Goal: Register for event/course

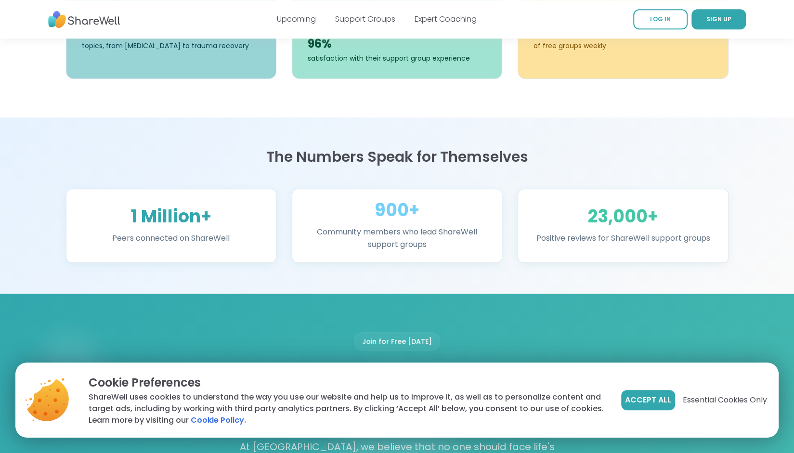
scroll to position [534, 0]
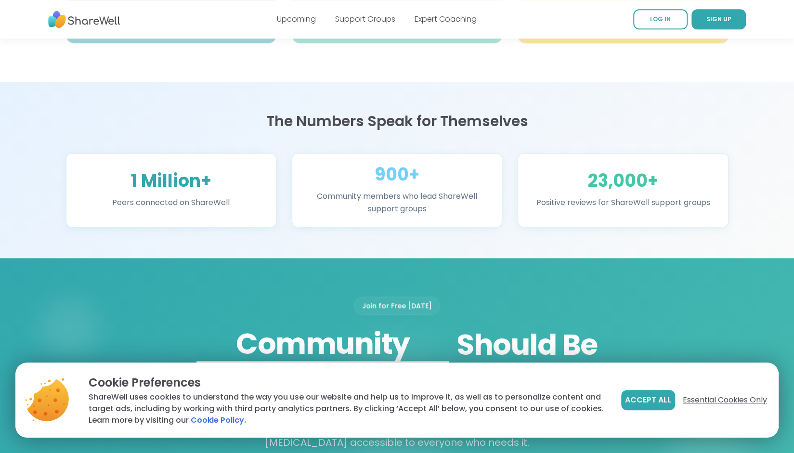
click at [730, 400] on span "Essential Cookies Only" at bounding box center [725, 400] width 84 height 12
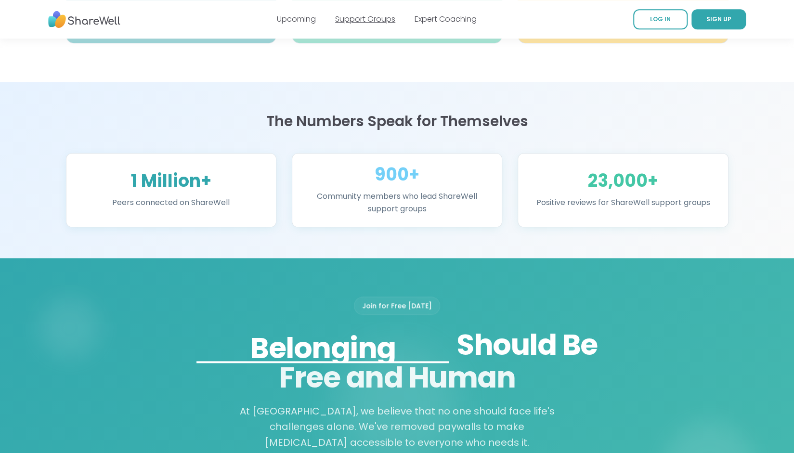
click at [373, 16] on link "Support Groups" at bounding box center [365, 18] width 60 height 11
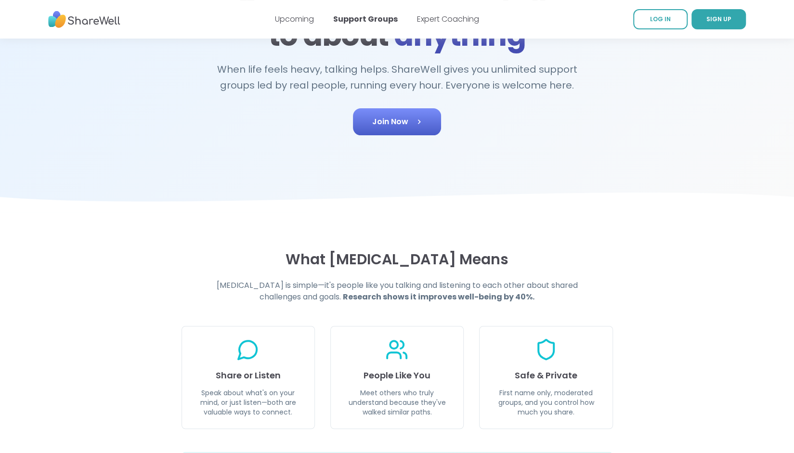
scroll to position [137, 0]
click at [394, 120] on span "Join Now" at bounding box center [397, 122] width 50 height 12
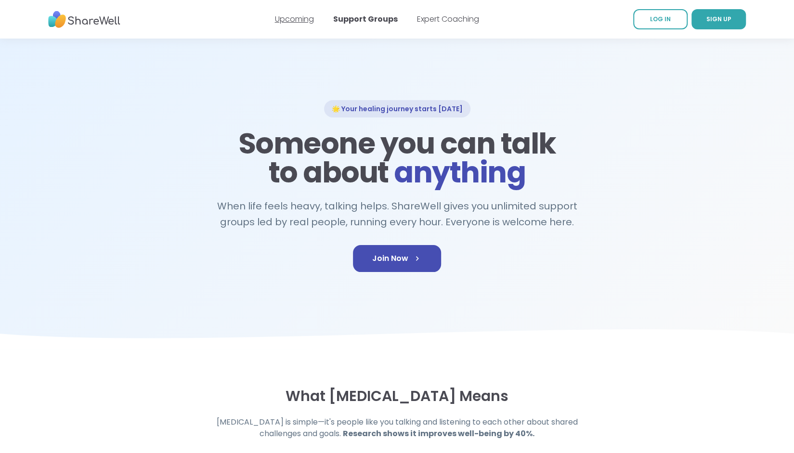
click at [292, 21] on link "Upcoming" at bounding box center [294, 18] width 39 height 11
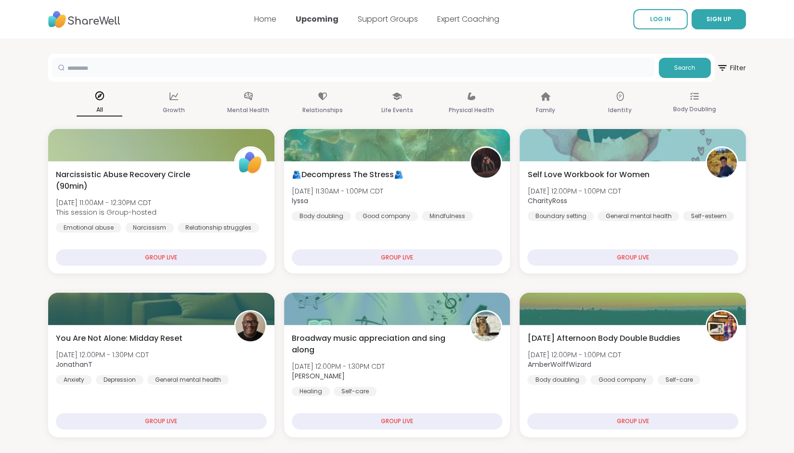
click at [131, 64] on input "text" at bounding box center [353, 67] width 603 height 19
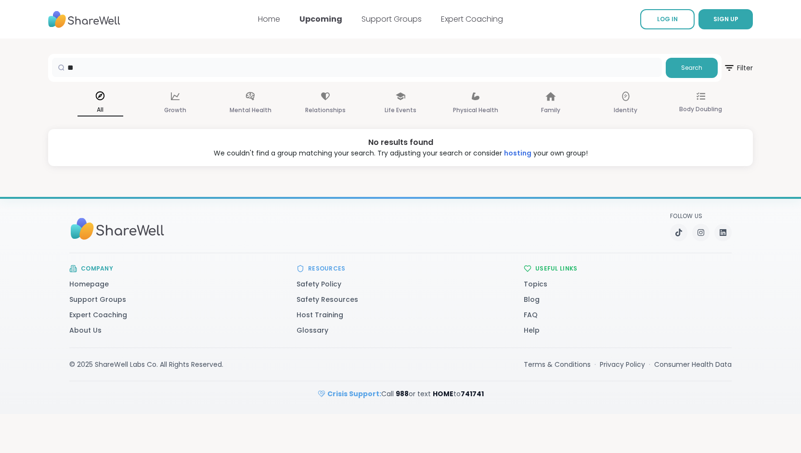
type input "*"
click at [250, 99] on icon at bounding box center [250, 96] width 9 height 8
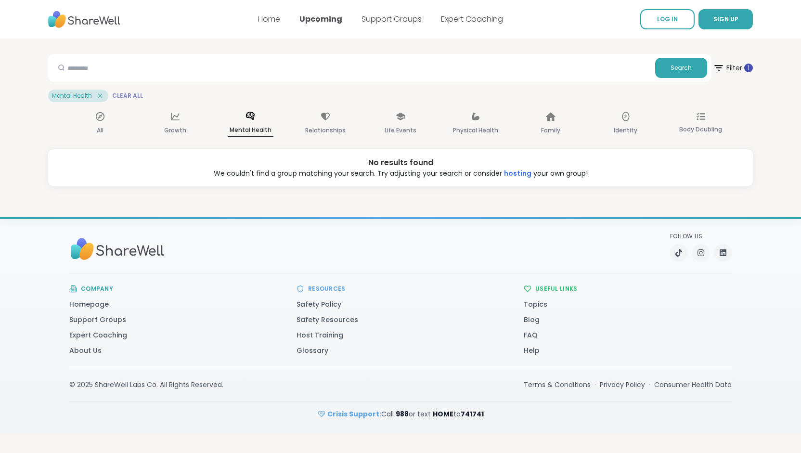
click at [117, 93] on span "Clear All" at bounding box center [127, 96] width 31 height 8
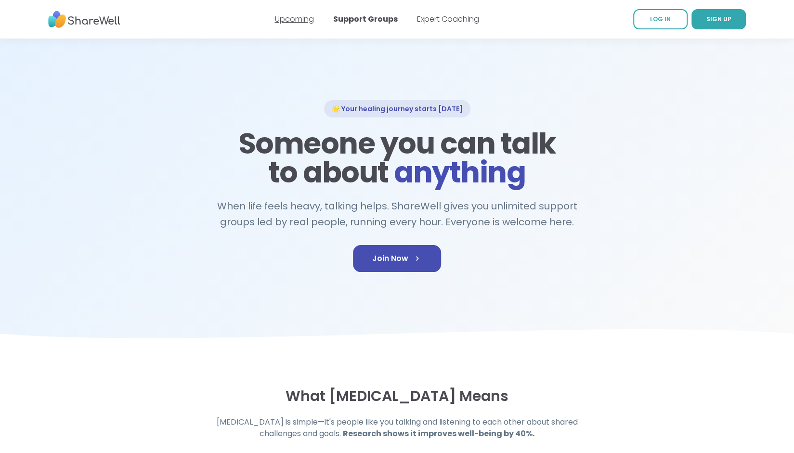
click at [305, 19] on link "Upcoming" at bounding box center [294, 18] width 39 height 11
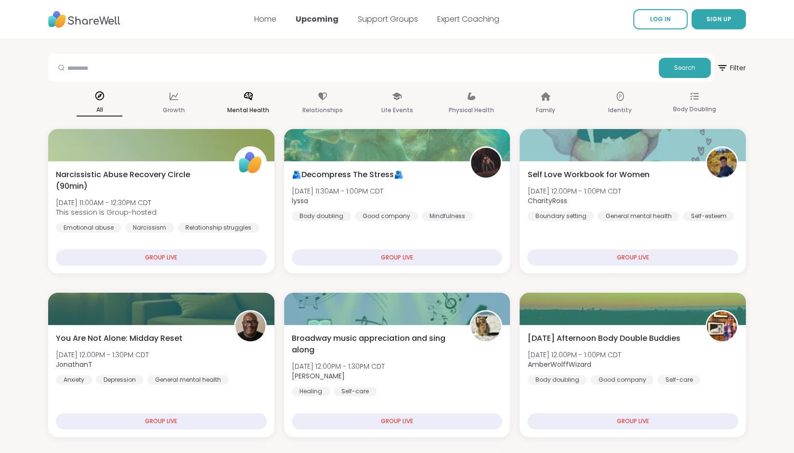
click at [249, 96] on icon at bounding box center [248, 96] width 11 height 11
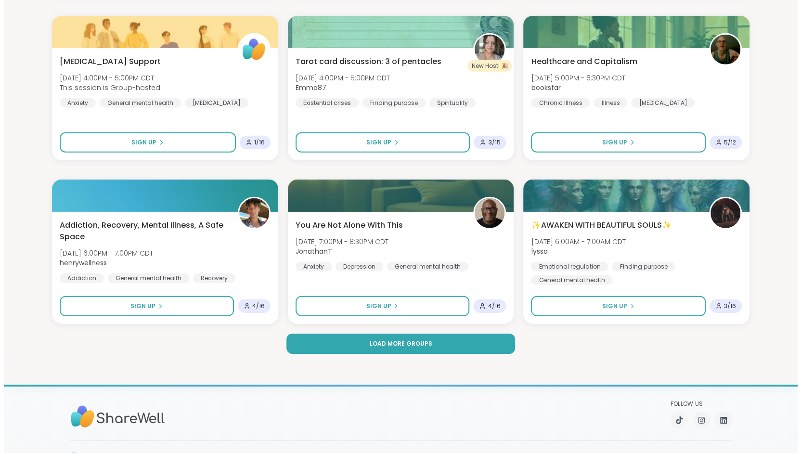
scroll to position [1771, 0]
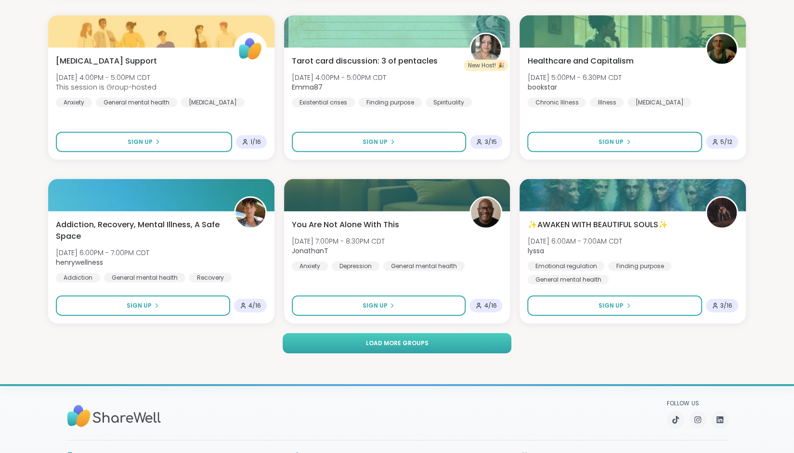
click at [392, 341] on span "Load more groups" at bounding box center [397, 343] width 63 height 9
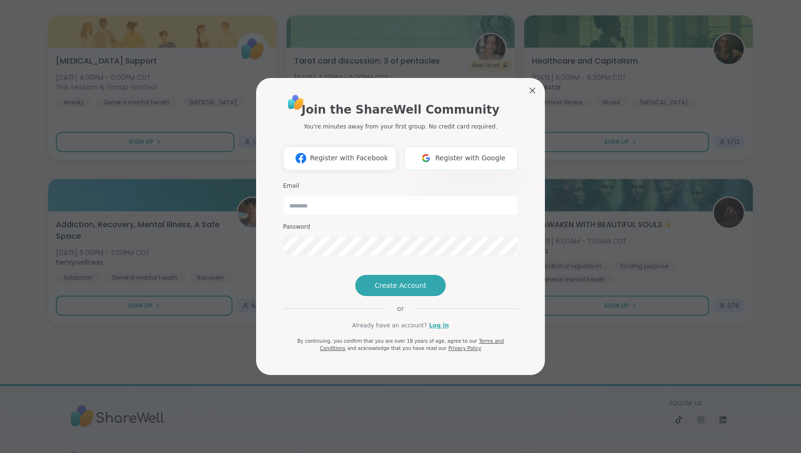
click at [454, 153] on span "Register with Google" at bounding box center [470, 158] width 70 height 10
click at [354, 197] on input "email" at bounding box center [400, 205] width 235 height 19
type input "**********"
click at [385, 290] on span "Create Account" at bounding box center [401, 286] width 52 height 10
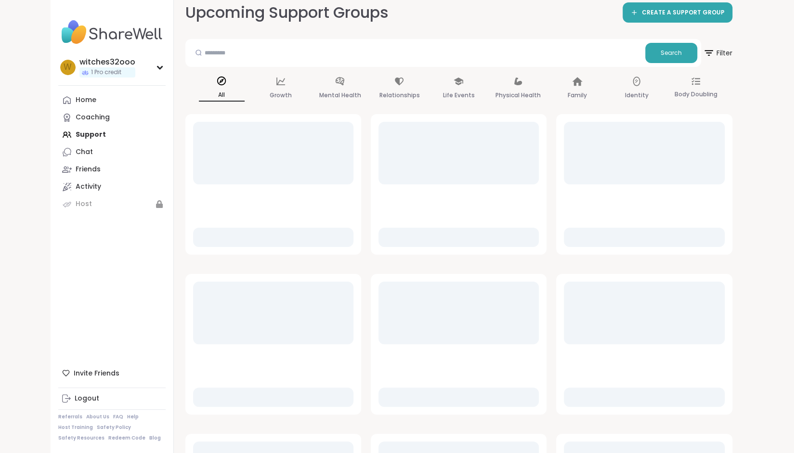
scroll to position [300, 0]
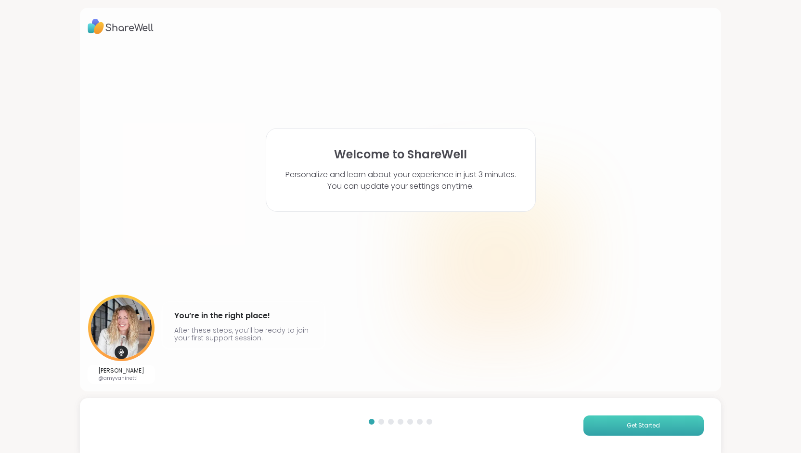
click at [649, 421] on span "Get Started" at bounding box center [643, 425] width 33 height 9
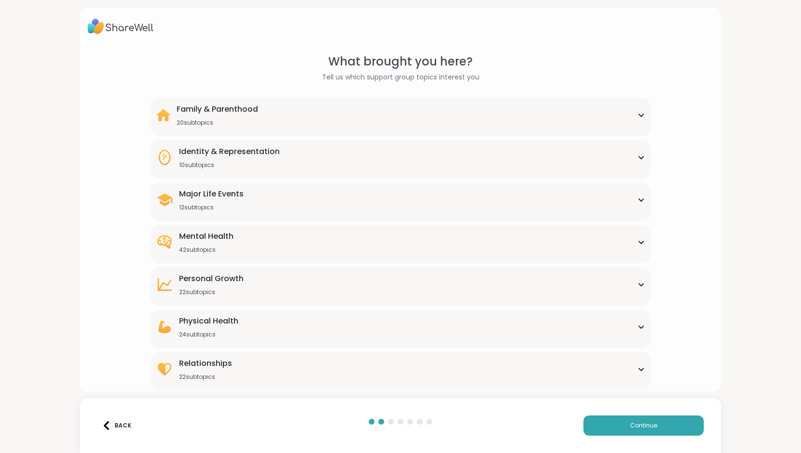
click at [222, 237] on div "Mental Health" at bounding box center [206, 237] width 54 height 12
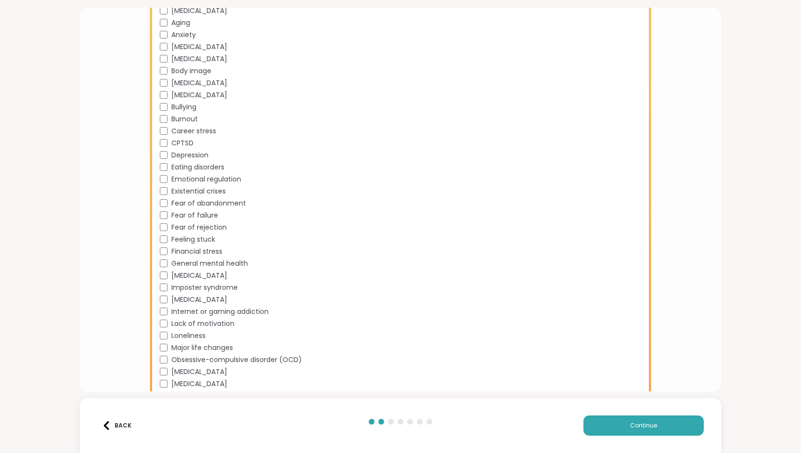
scroll to position [362, 0]
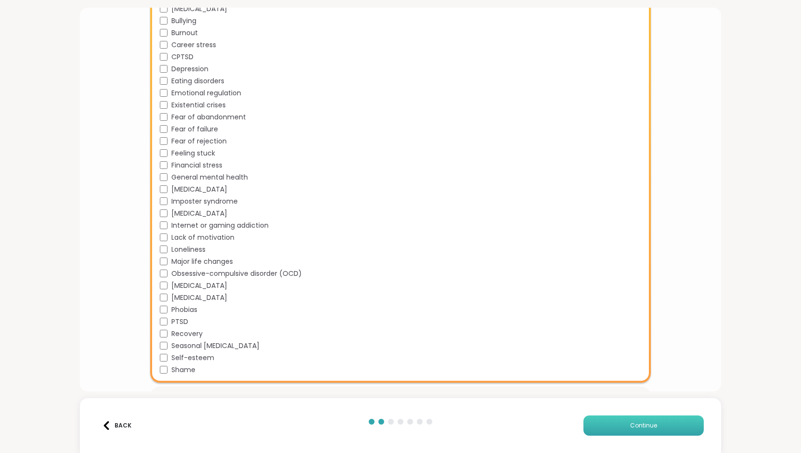
click at [609, 424] on button "Continue" at bounding box center [643, 425] width 120 height 20
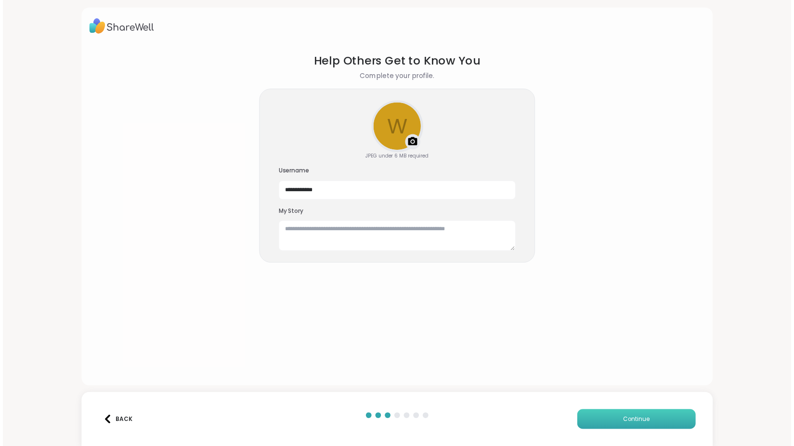
scroll to position [0, 0]
click at [642, 428] on span "Continue" at bounding box center [643, 425] width 27 height 9
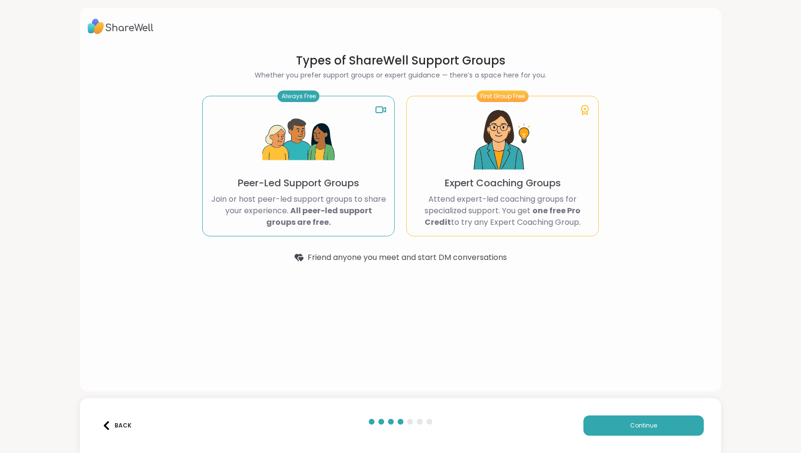
click at [312, 186] on p "Peer-Led Support Groups" at bounding box center [298, 182] width 121 height 13
click at [623, 423] on button "Continue" at bounding box center [643, 425] width 120 height 20
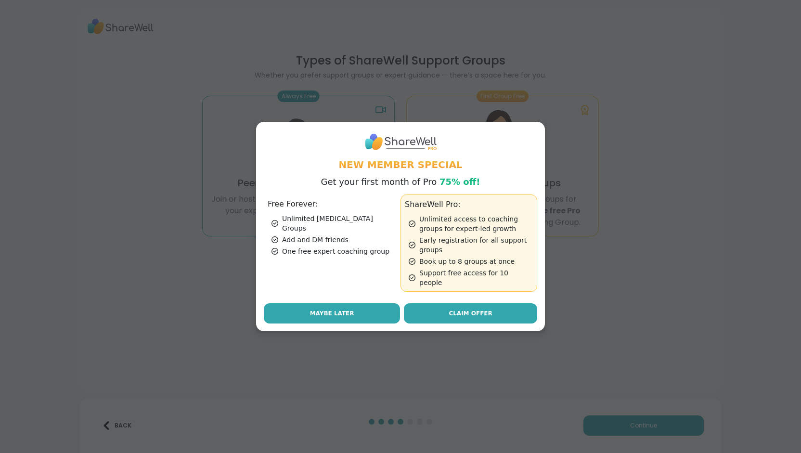
click at [332, 309] on span "Maybe Later" at bounding box center [332, 313] width 44 height 9
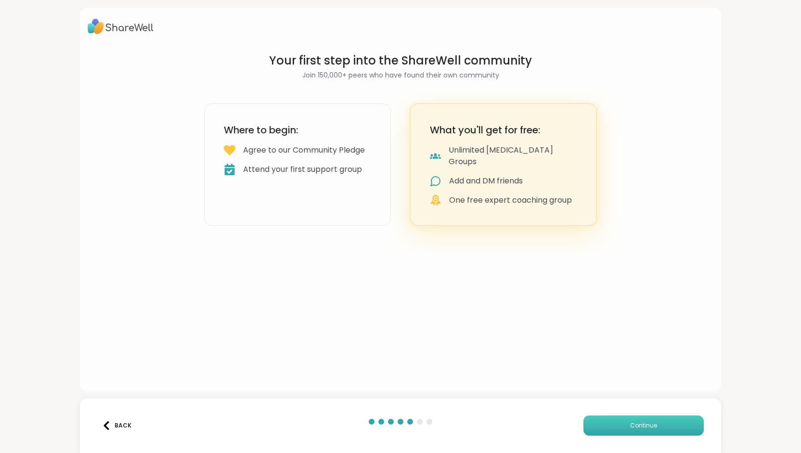
click at [604, 423] on button "Continue" at bounding box center [643, 425] width 120 height 20
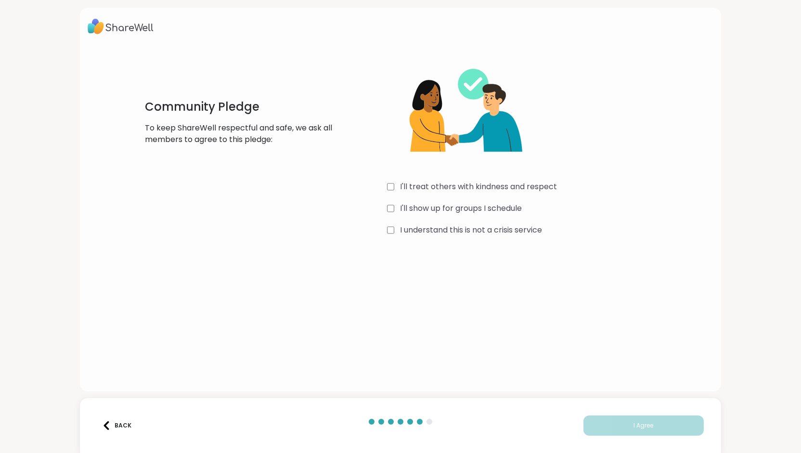
click at [387, 202] on div "I'll treat others with kindness and respect I'll show up for groups I schedule …" at bounding box center [531, 145] width 288 height 185
click at [634, 426] on span "I Agree" at bounding box center [644, 425] width 20 height 9
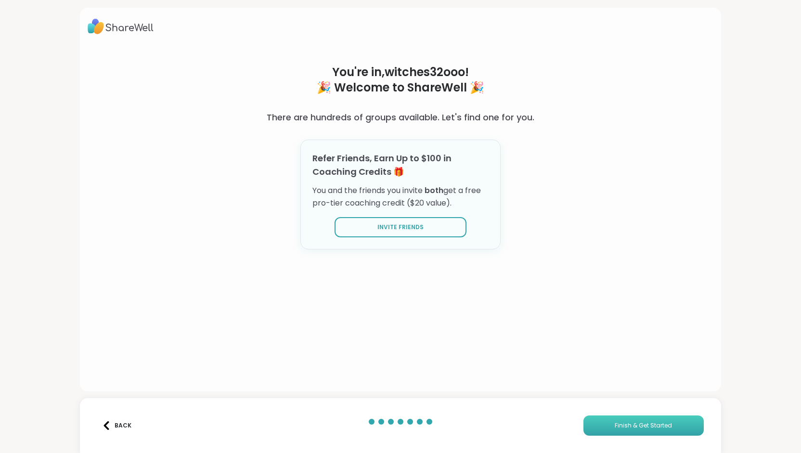
click at [626, 425] on span "Finish & Get Started" at bounding box center [643, 425] width 57 height 9
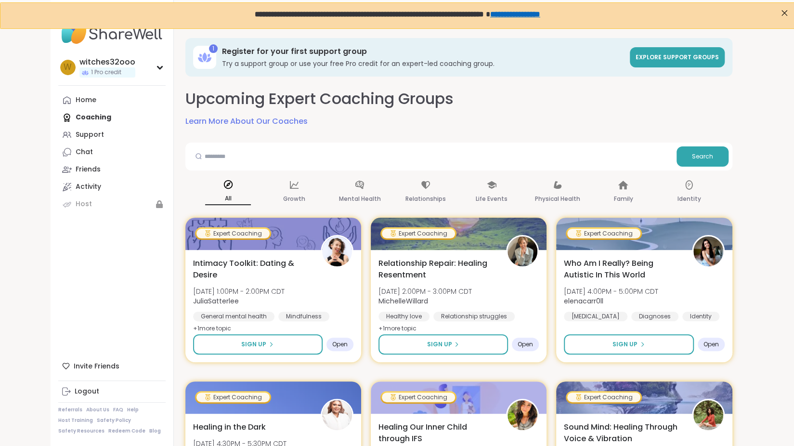
click at [207, 159] on div at bounding box center [198, 155] width 18 height 19
click at [204, 151] on div at bounding box center [198, 155] width 18 height 19
click at [205, 159] on div at bounding box center [198, 155] width 18 height 19
click at [355, 196] on p "Mental Health" at bounding box center [360, 199] width 42 height 12
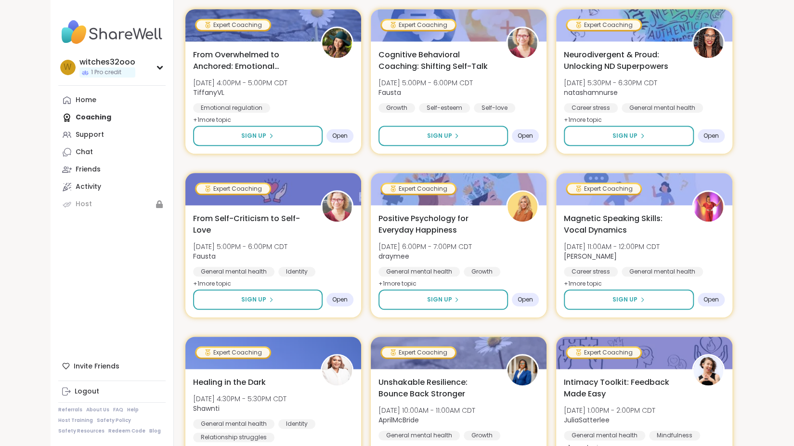
scroll to position [536, 0]
click at [92, 136] on div "Support" at bounding box center [90, 135] width 28 height 10
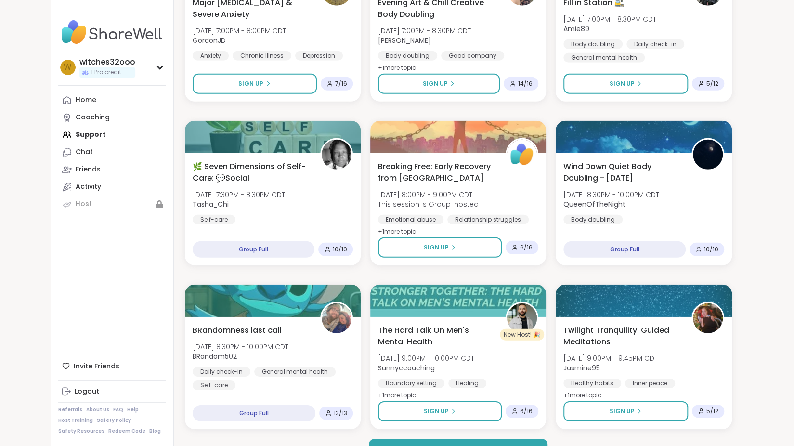
scroll to position [1717, 0]
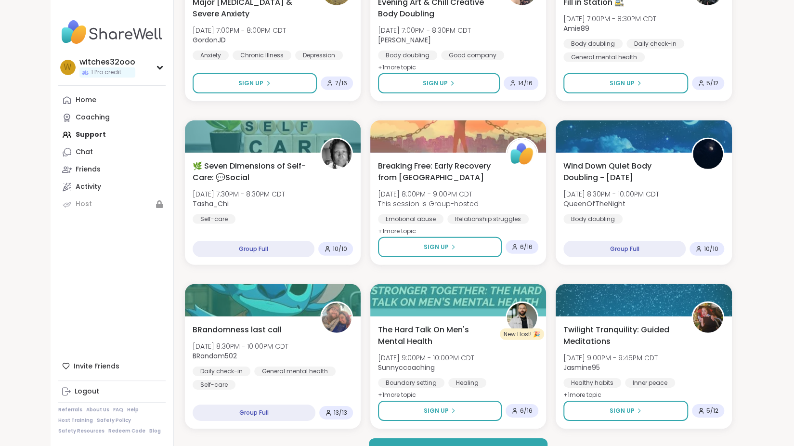
drag, startPoint x: 91, startPoint y: 137, endPoint x: 739, endPoint y: 244, distance: 657.7
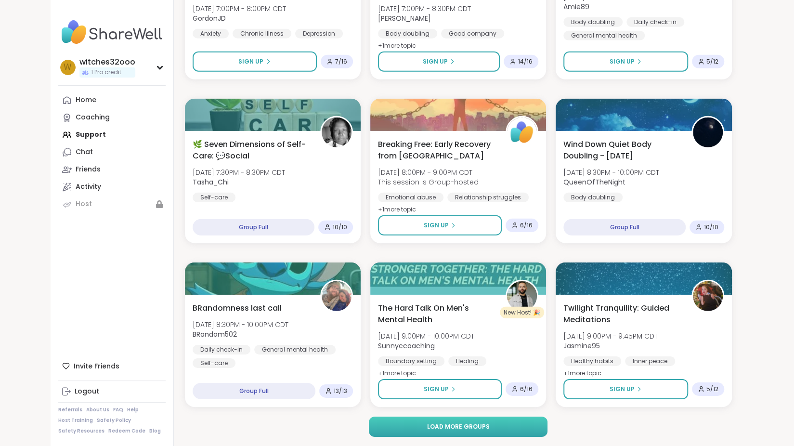
click at [465, 424] on span "Load more groups" at bounding box center [458, 426] width 63 height 9
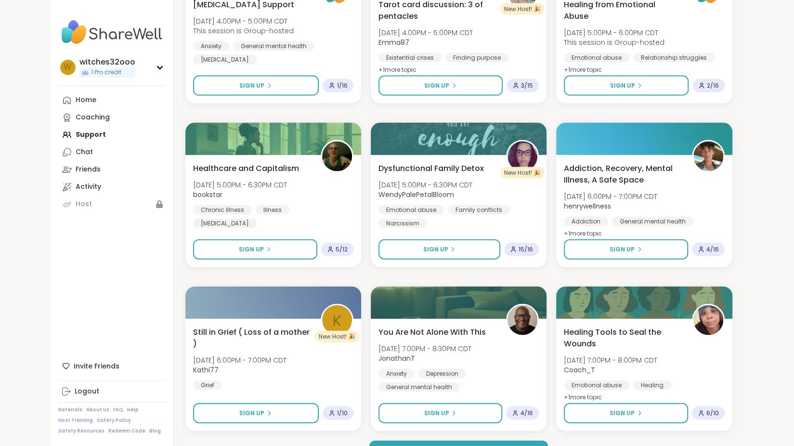
scroll to position [3679, 0]
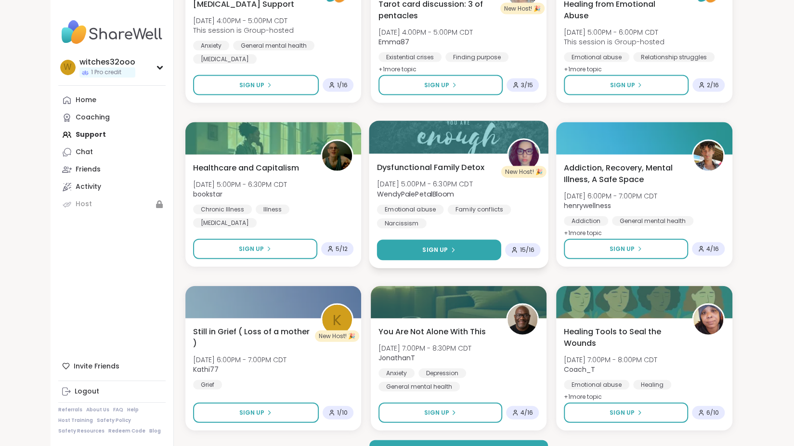
click at [430, 244] on button "Sign Up" at bounding box center [438, 250] width 124 height 21
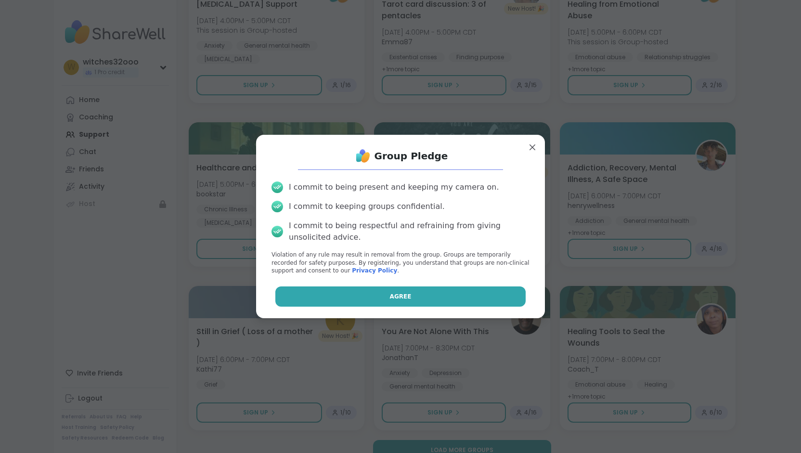
click at [392, 295] on span "Agree" at bounding box center [401, 296] width 22 height 9
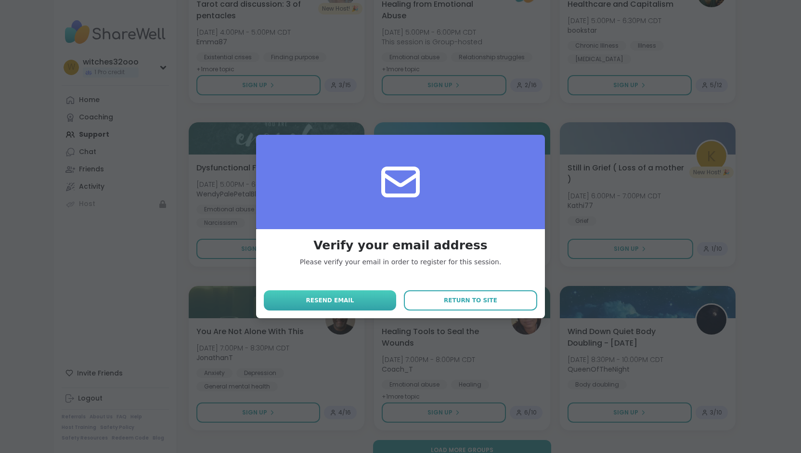
click at [339, 301] on span "Resend email" at bounding box center [330, 300] width 48 height 9
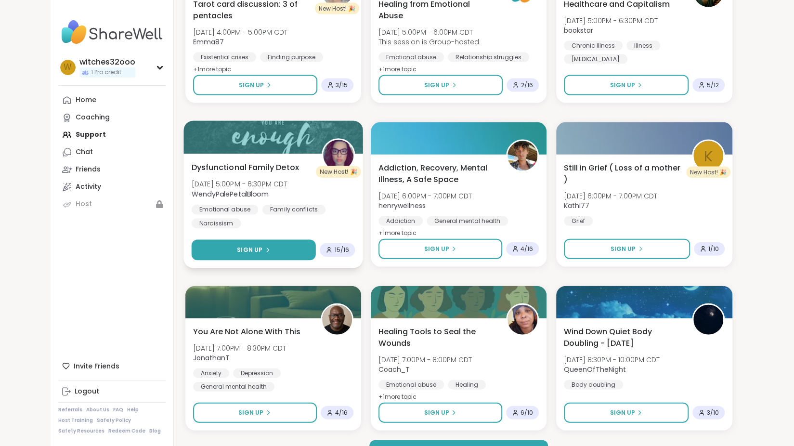
click at [269, 246] on div "Sign Up" at bounding box center [253, 250] width 33 height 9
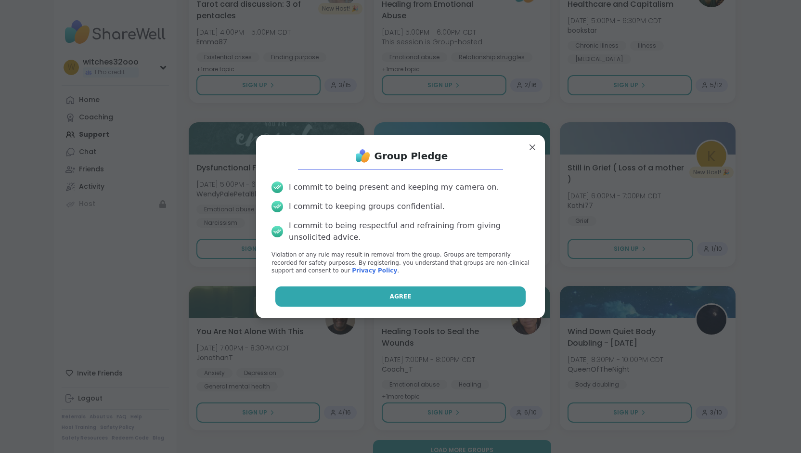
click at [342, 293] on button "Agree" at bounding box center [400, 296] width 251 height 20
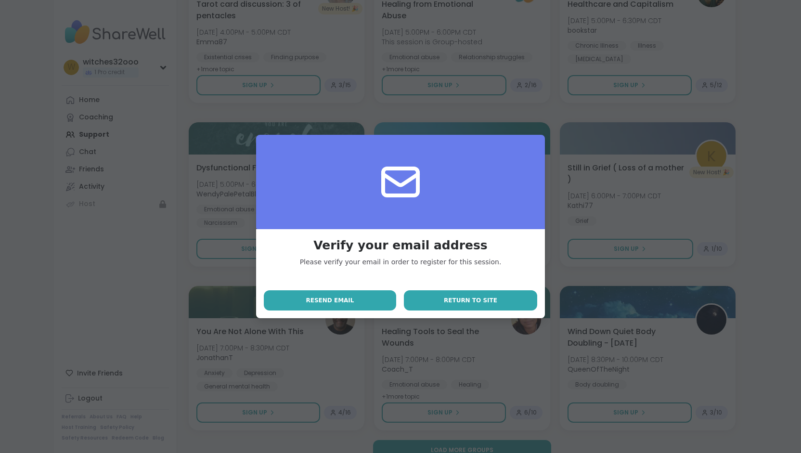
click at [443, 305] on button "Return to site" at bounding box center [470, 300] width 133 height 20
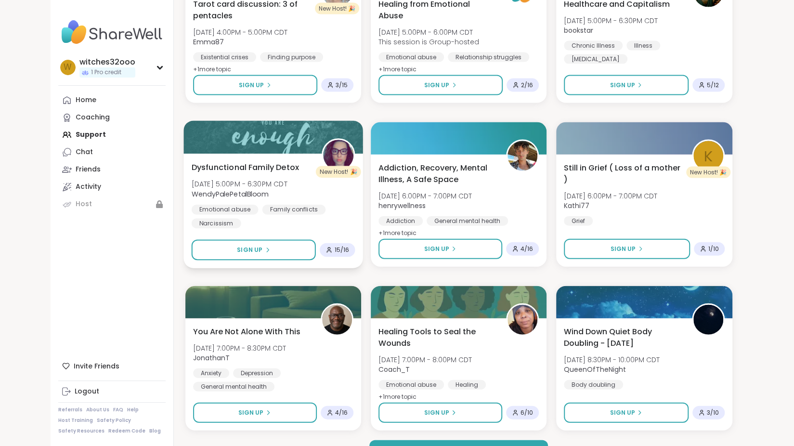
click at [339, 249] on span "15 / 16" at bounding box center [341, 250] width 15 height 8
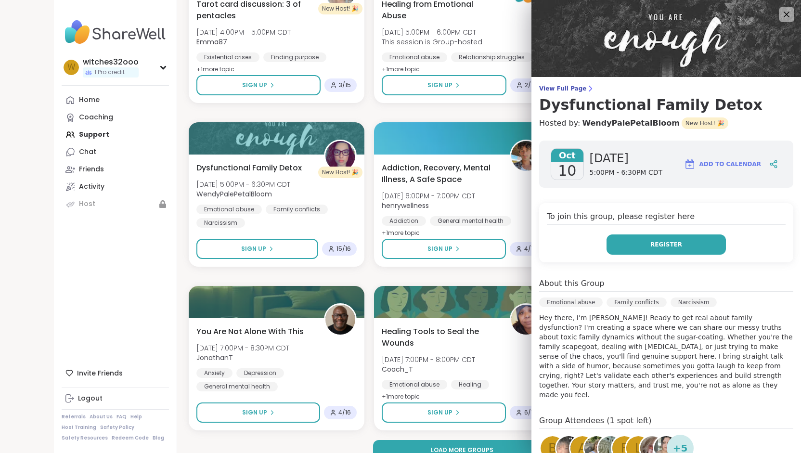
click at [650, 244] on span "Register" at bounding box center [666, 244] width 32 height 9
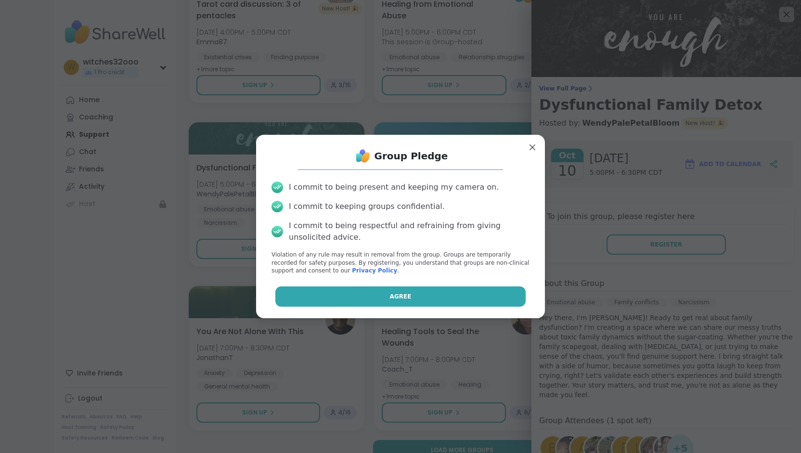
click at [396, 292] on span "Agree" at bounding box center [401, 296] width 22 height 9
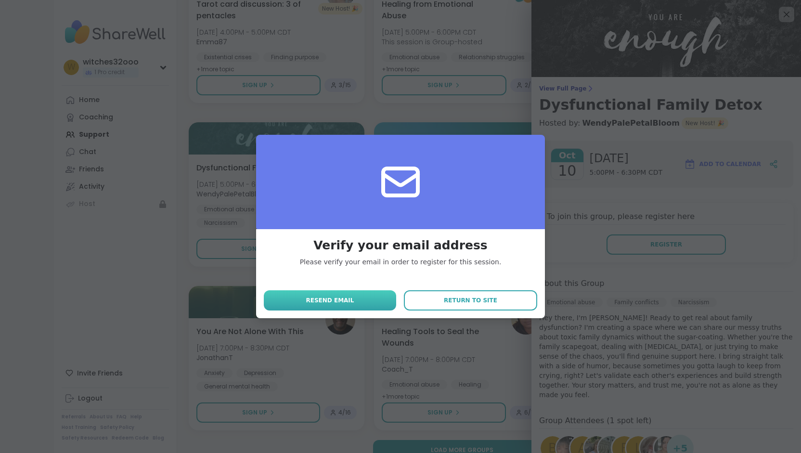
click at [314, 303] on span "Resend email" at bounding box center [330, 300] width 48 height 9
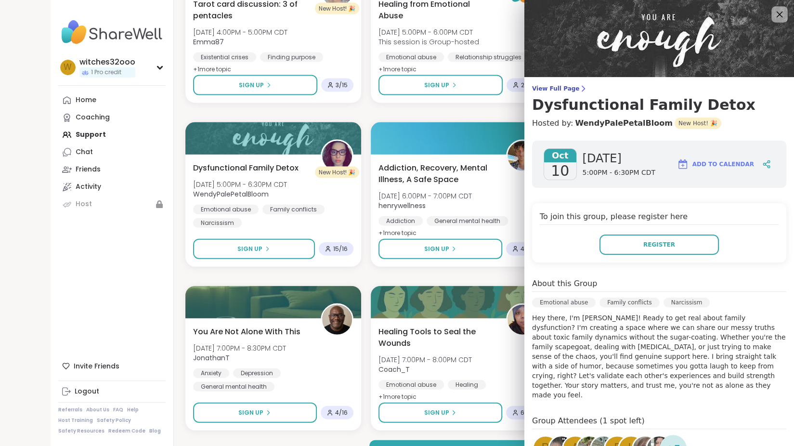
click at [773, 10] on icon at bounding box center [779, 14] width 12 height 12
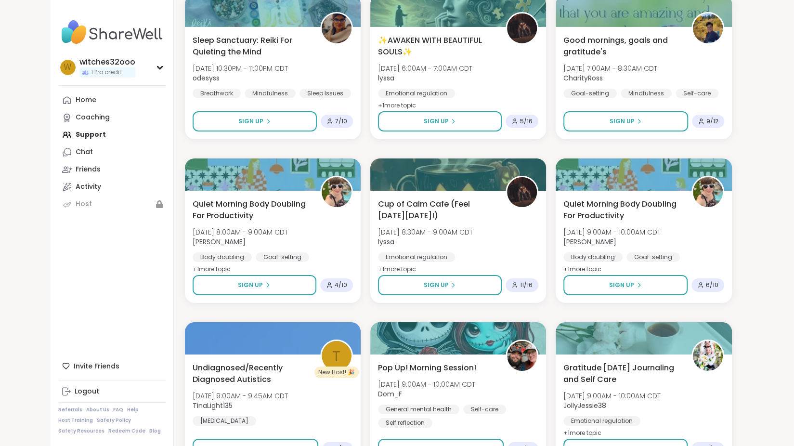
scroll to position [2168, 0]
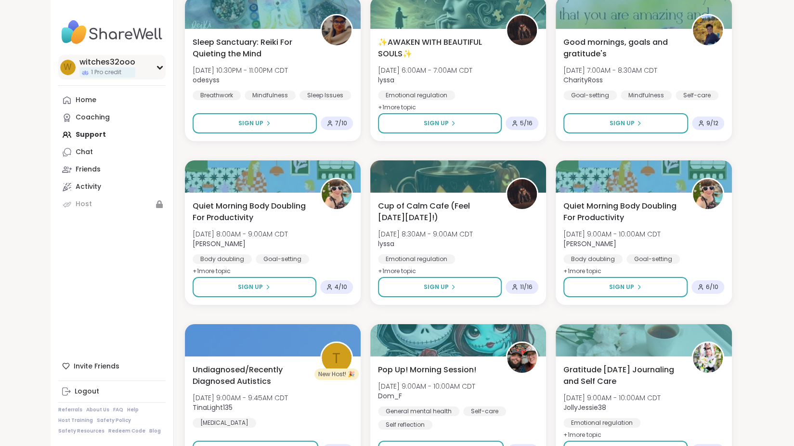
click at [130, 61] on div "witches32ooo" at bounding box center [107, 62] width 56 height 11
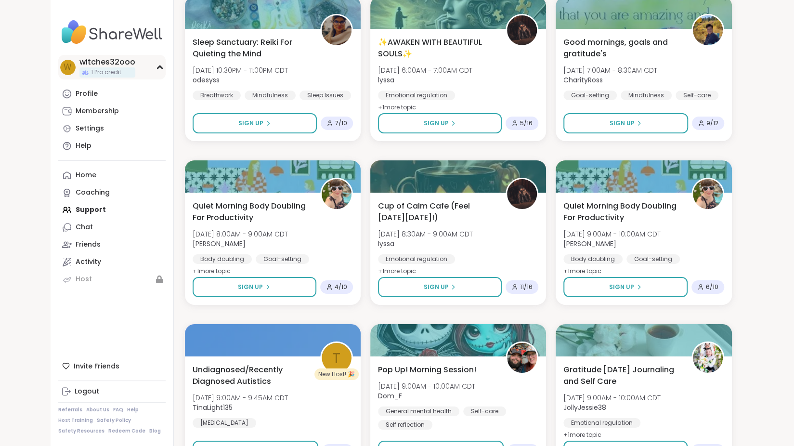
click at [139, 61] on div "w witches32ooo 1 Pro credit" at bounding box center [111, 67] width 107 height 25
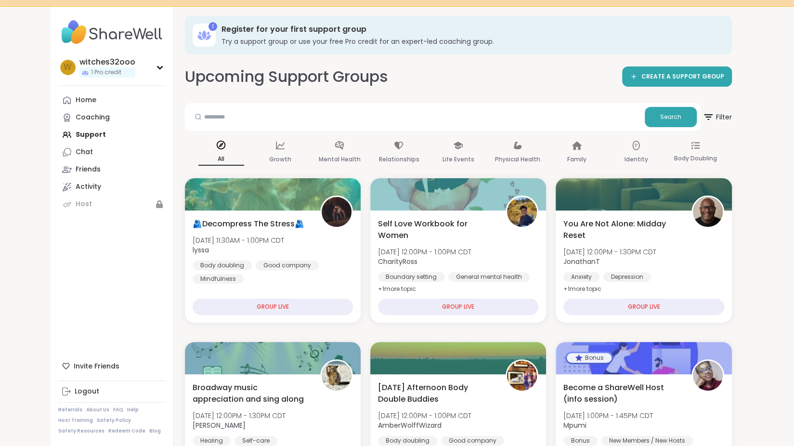
scroll to position [0, 0]
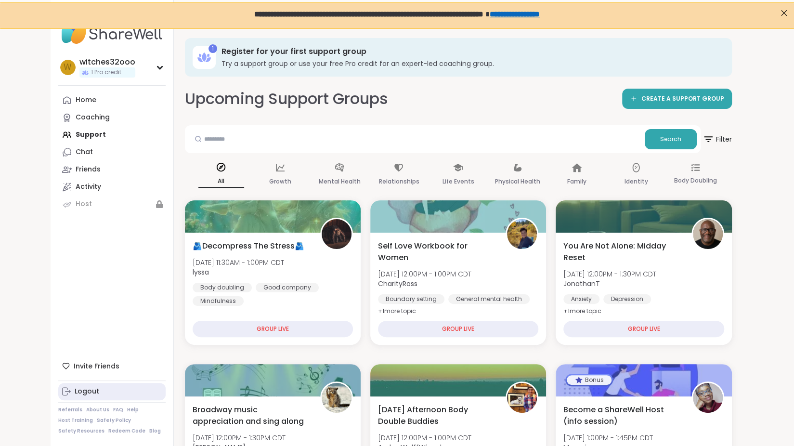
click at [82, 396] on div "Logout" at bounding box center [87, 392] width 25 height 10
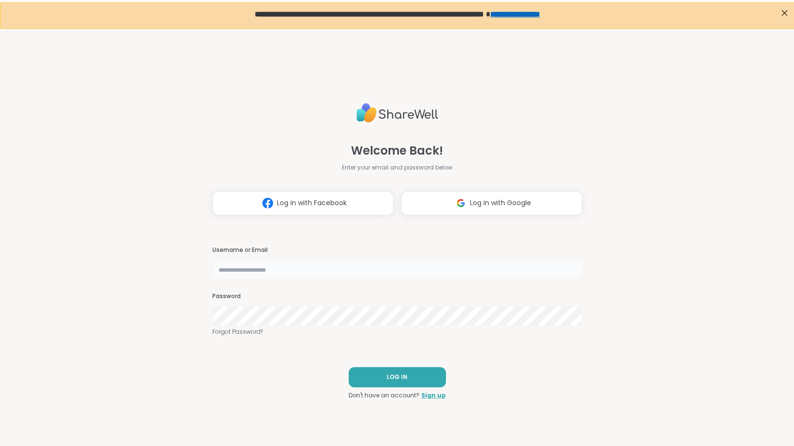
click at [222, 268] on input "text" at bounding box center [397, 268] width 370 height 19
click at [387, 381] on span "LOG IN" at bounding box center [397, 377] width 21 height 9
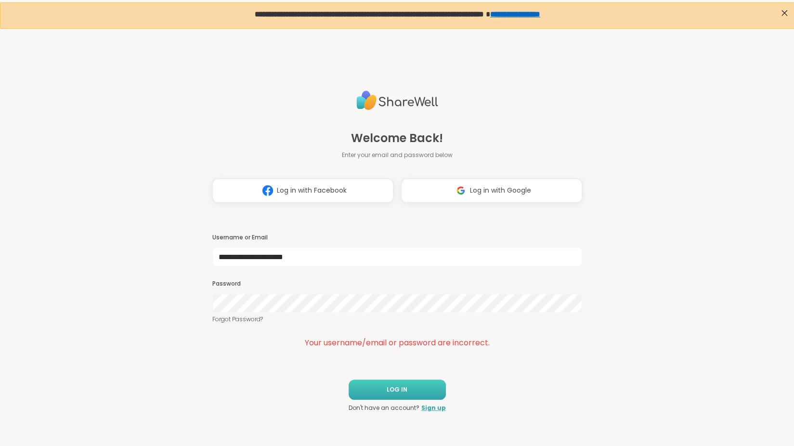
click at [399, 388] on button "LOG IN" at bounding box center [397, 389] width 97 height 20
click at [322, 264] on input "**********" at bounding box center [397, 256] width 370 height 19
type input "**********"
click at [407, 394] on button "LOG IN" at bounding box center [397, 389] width 97 height 20
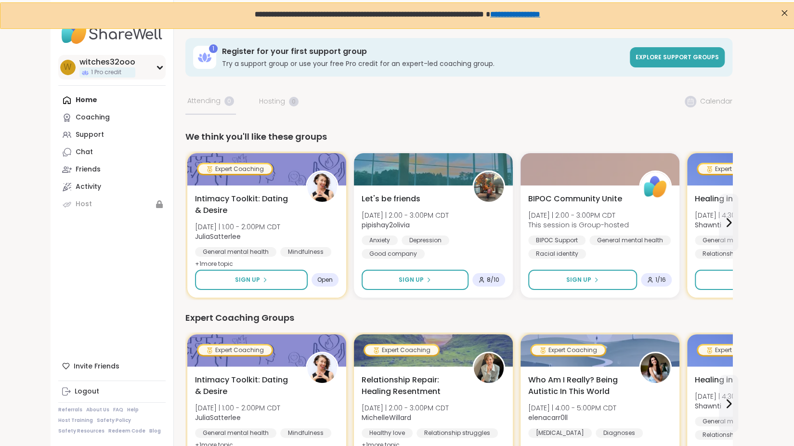
scroll to position [0, 0]
click at [160, 66] on icon at bounding box center [160, 67] width 8 height 5
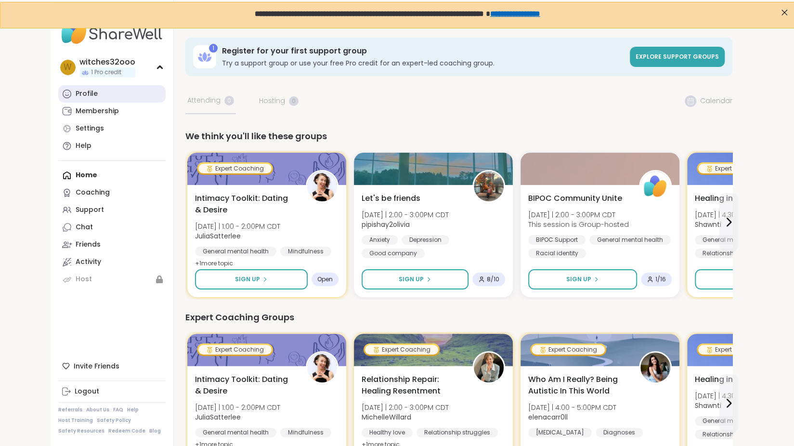
click at [89, 91] on div "Profile" at bounding box center [87, 94] width 22 height 10
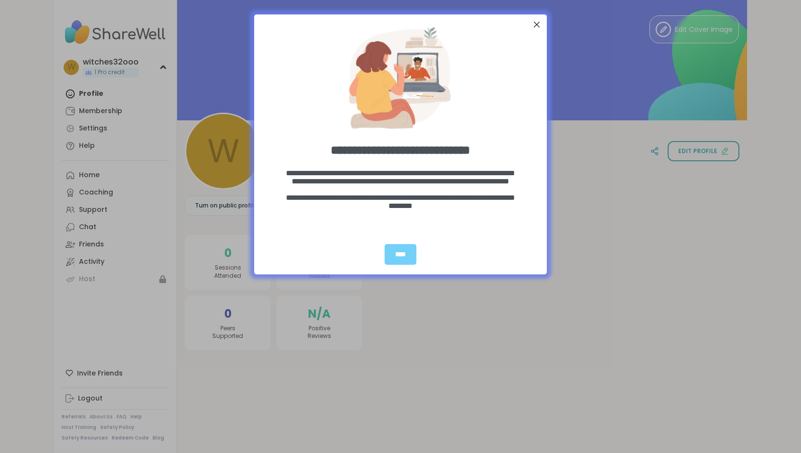
click at [538, 16] on div "entering modal" at bounding box center [400, 74] width 293 height 120
click at [533, 22] on div "Close Step" at bounding box center [537, 24] width 13 height 13
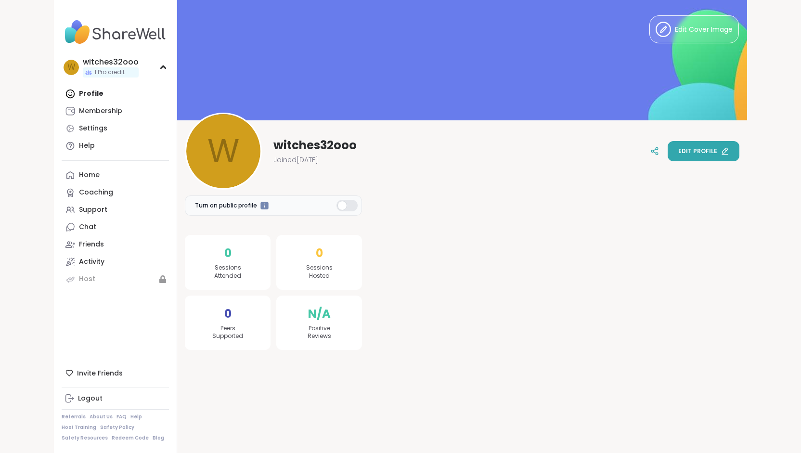
click at [688, 156] on button "Edit profile" at bounding box center [704, 151] width 72 height 20
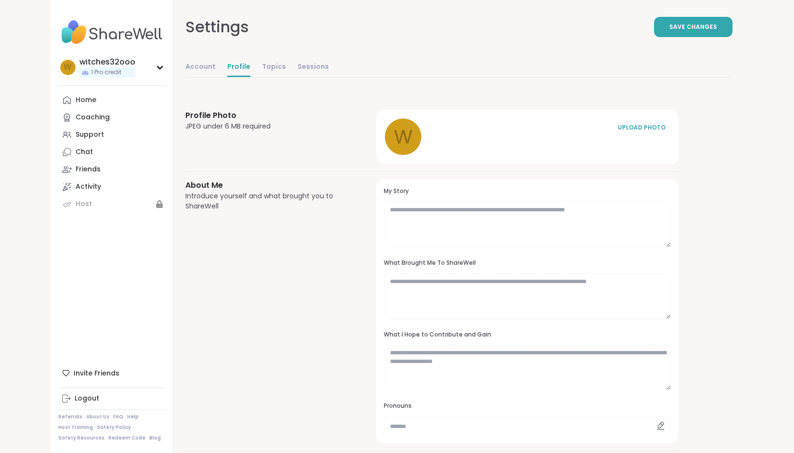
scroll to position [1, 0]
click at [204, 71] on link "Account" at bounding box center [200, 67] width 30 height 19
select select "**"
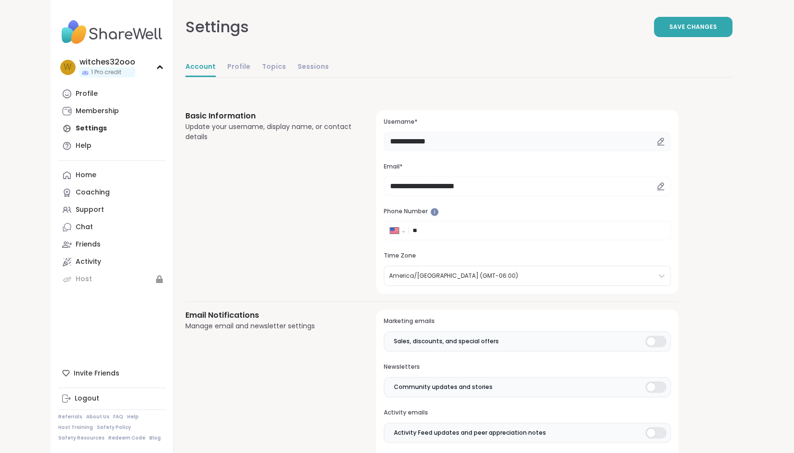
click at [450, 139] on input "**********" at bounding box center [527, 141] width 286 height 19
click at [650, 343] on div at bounding box center [655, 342] width 21 height 12
click at [649, 389] on div at bounding box center [655, 387] width 21 height 12
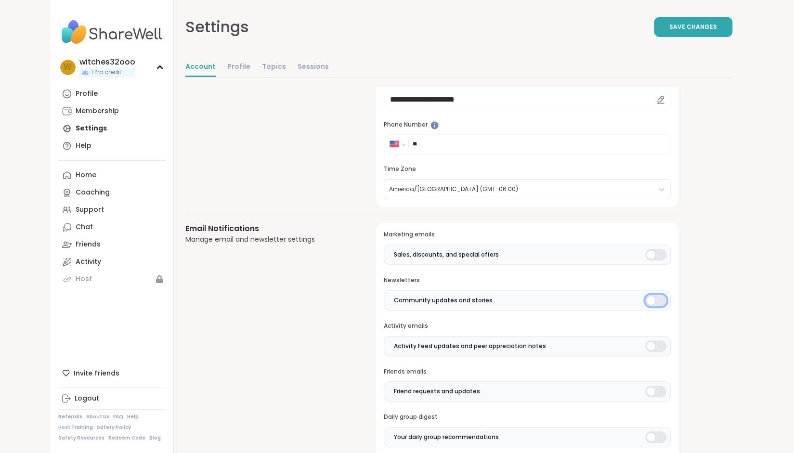
scroll to position [100, 0]
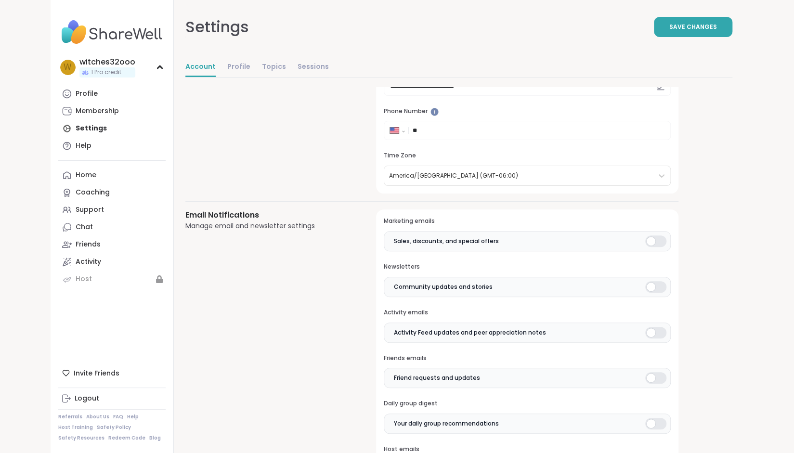
click at [664, 242] on div at bounding box center [655, 241] width 21 height 12
click at [663, 286] on div at bounding box center [655, 287] width 21 height 12
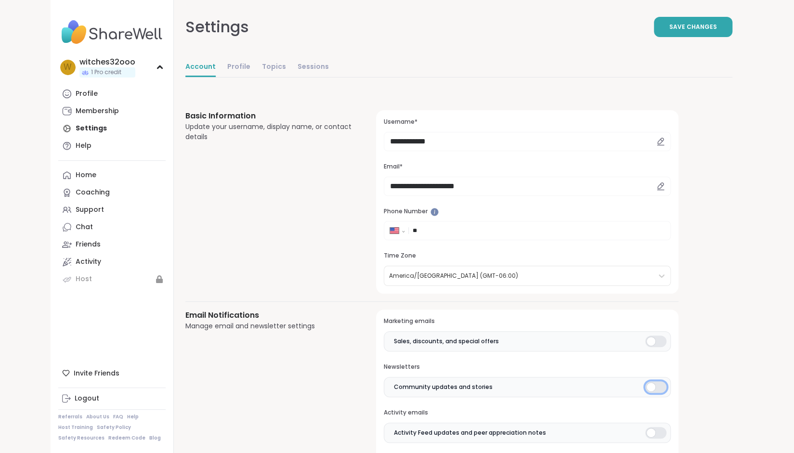
scroll to position [0, 0]
click at [91, 172] on div "Home" at bounding box center [86, 175] width 21 height 10
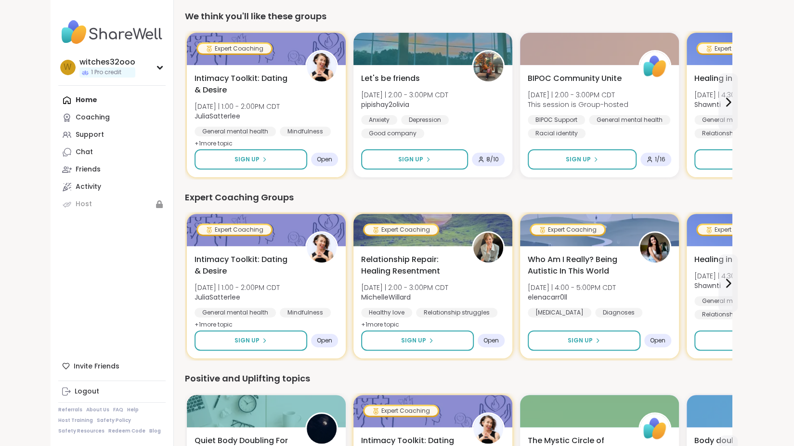
scroll to position [0, 0]
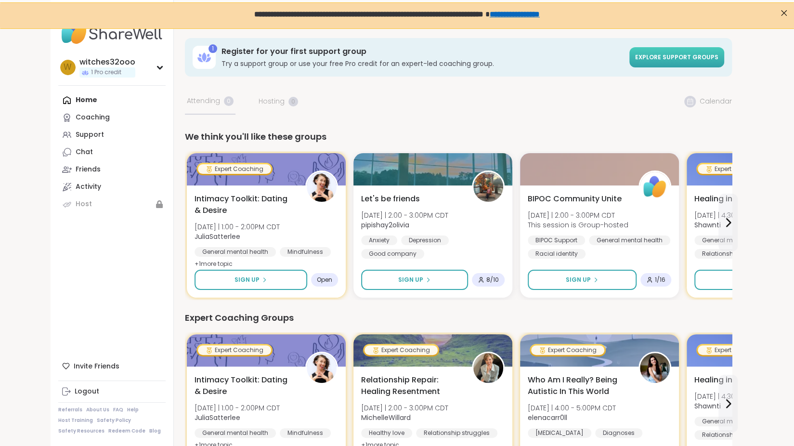
click at [679, 51] on link "Explore support groups" at bounding box center [676, 57] width 95 height 20
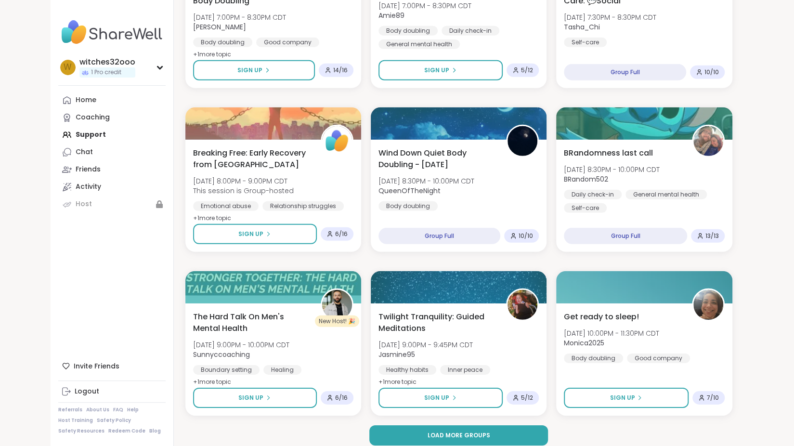
scroll to position [1738, 0]
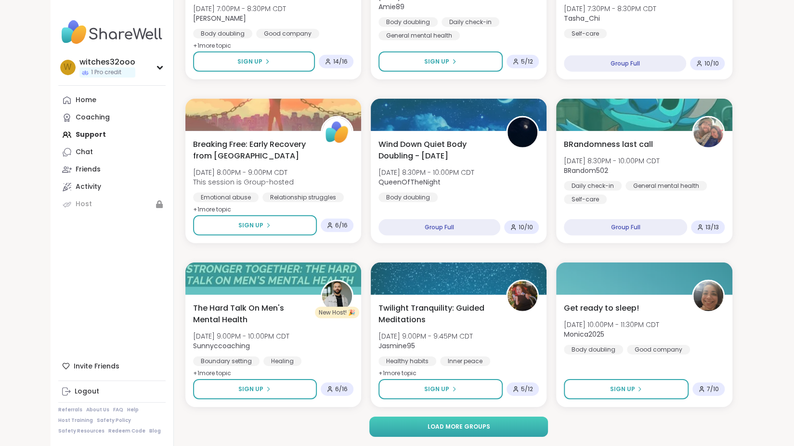
click at [482, 426] on span "Load more groups" at bounding box center [458, 426] width 63 height 9
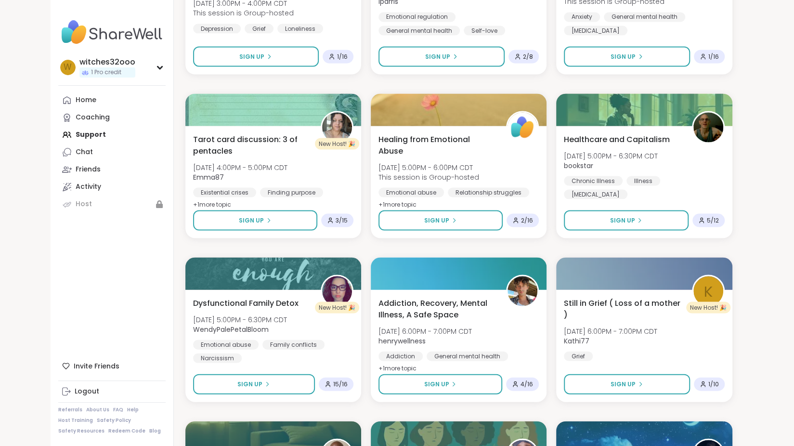
scroll to position [3545, 0]
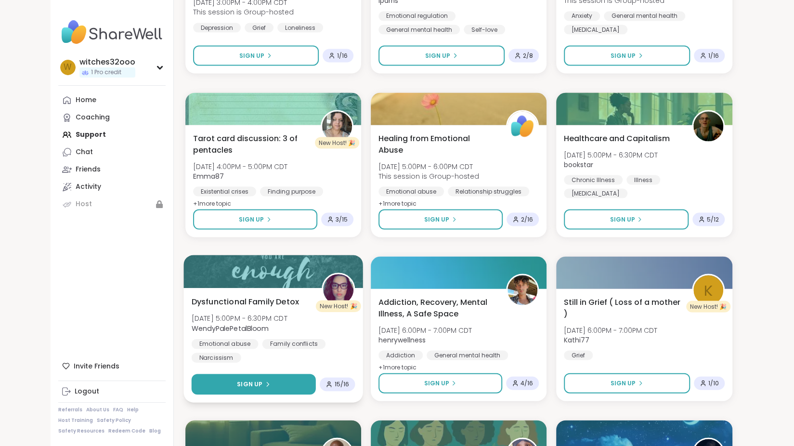
click at [253, 384] on span "Sign Up" at bounding box center [250, 383] width 26 height 9
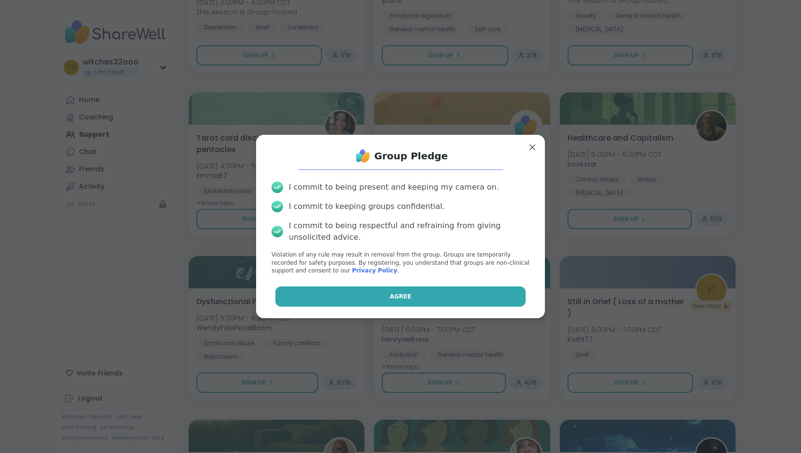
click at [354, 298] on button "Agree" at bounding box center [400, 296] width 251 height 20
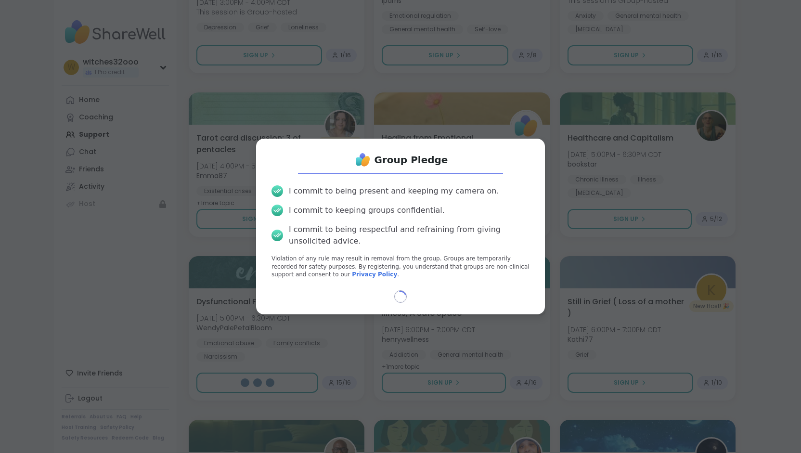
select select "**"
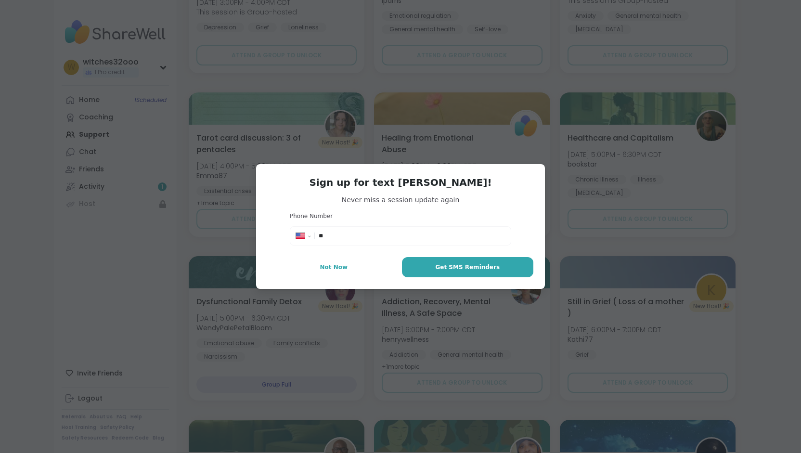
click at [336, 237] on input "**" at bounding box center [412, 236] width 186 height 10
type input "**********"
click at [450, 265] on span "Get SMS Reminders" at bounding box center [467, 267] width 65 height 9
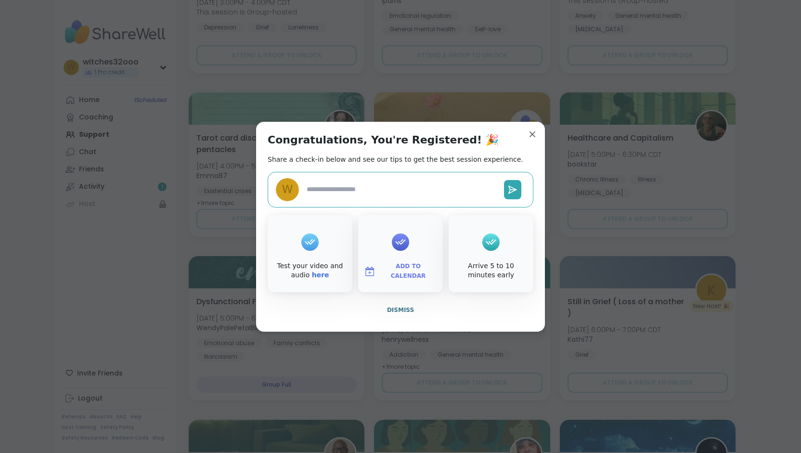
click at [307, 259] on div at bounding box center [309, 242] width 17 height 39
click at [303, 240] on icon at bounding box center [309, 241] width 15 height 15
click at [312, 274] on link "here" at bounding box center [320, 275] width 17 height 8
click at [312, 276] on link "here" at bounding box center [320, 275] width 17 height 8
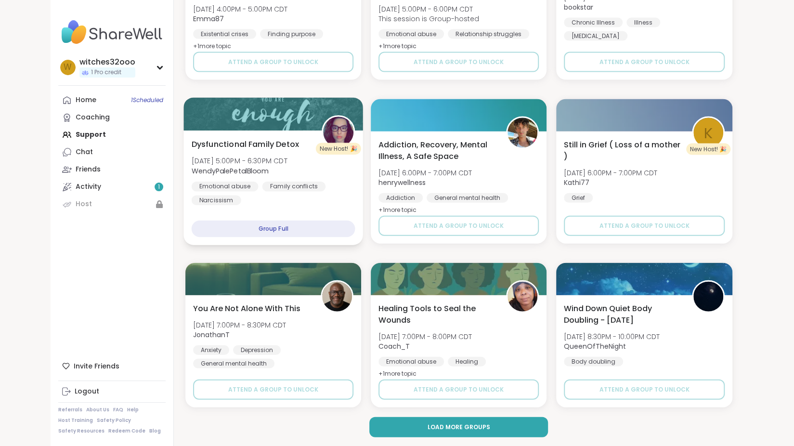
scroll to position [3701, 0]
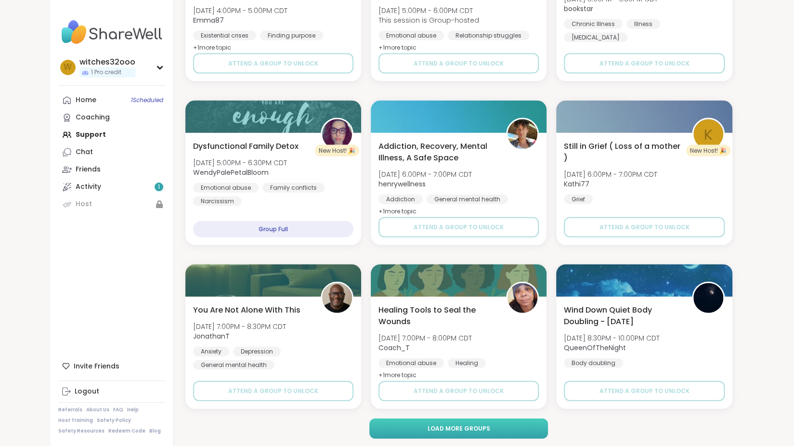
click at [418, 424] on button "Load more groups" at bounding box center [458, 428] width 179 height 20
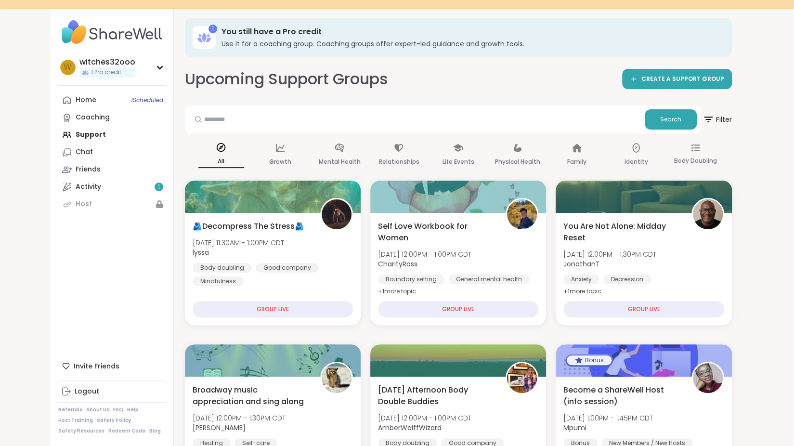
scroll to position [0, 0]
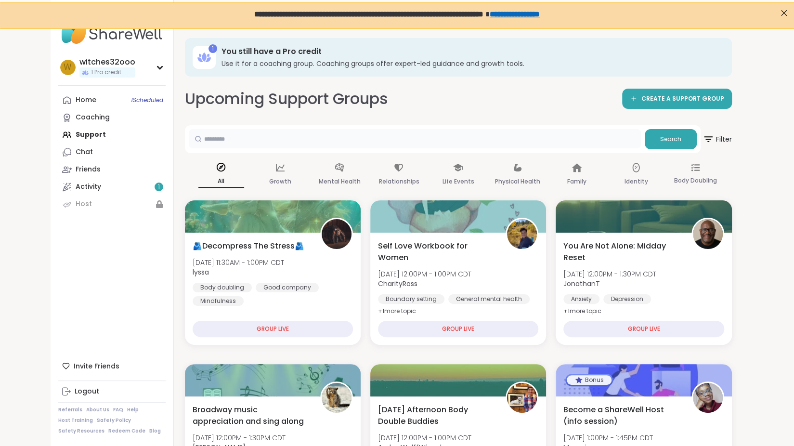
click at [257, 139] on input "text" at bounding box center [415, 138] width 452 height 19
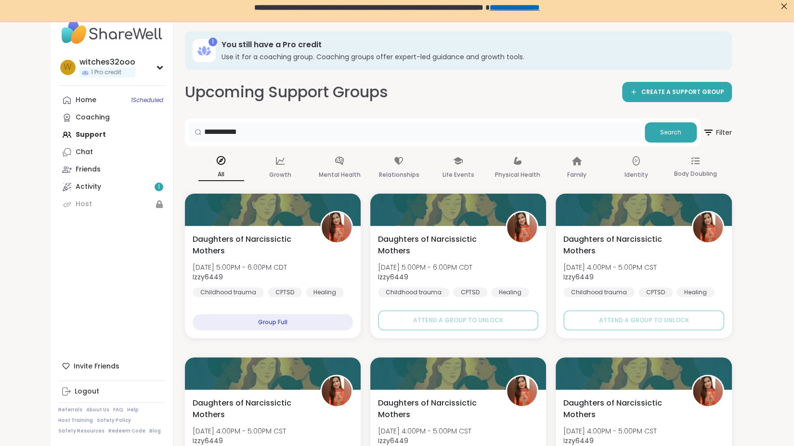
scroll to position [6, 0]
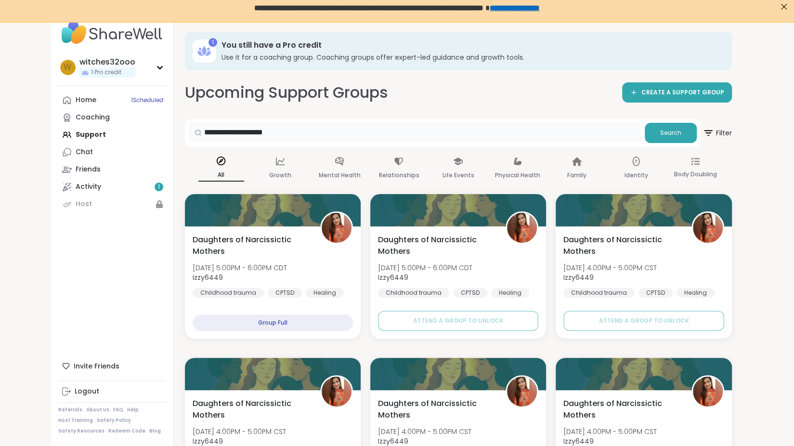
type input "**********"
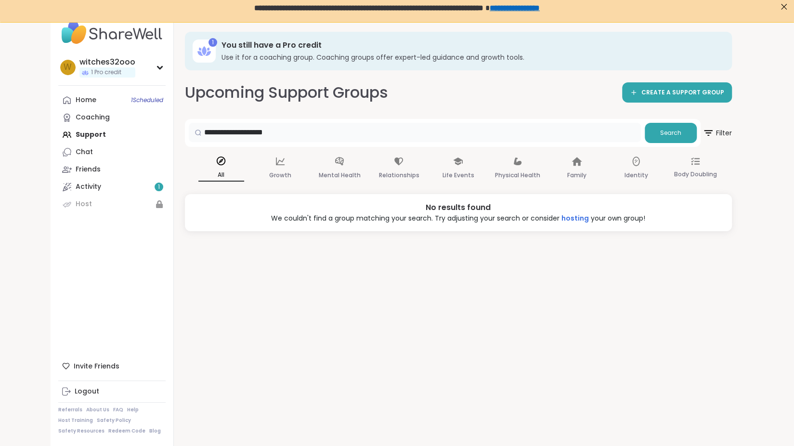
scroll to position [0, 0]
click at [94, 116] on div "Coaching" at bounding box center [93, 118] width 34 height 10
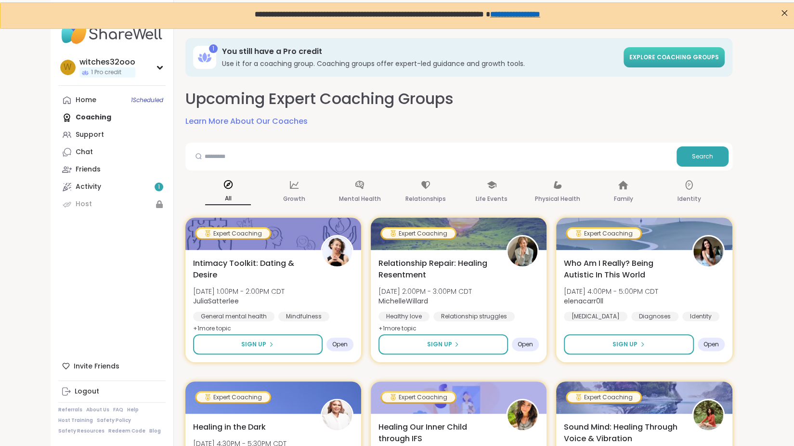
click at [655, 52] on link "Explore Coaching Groups" at bounding box center [673, 57] width 101 height 20
click at [657, 54] on span "Explore Coaching Groups" at bounding box center [674, 57] width 90 height 8
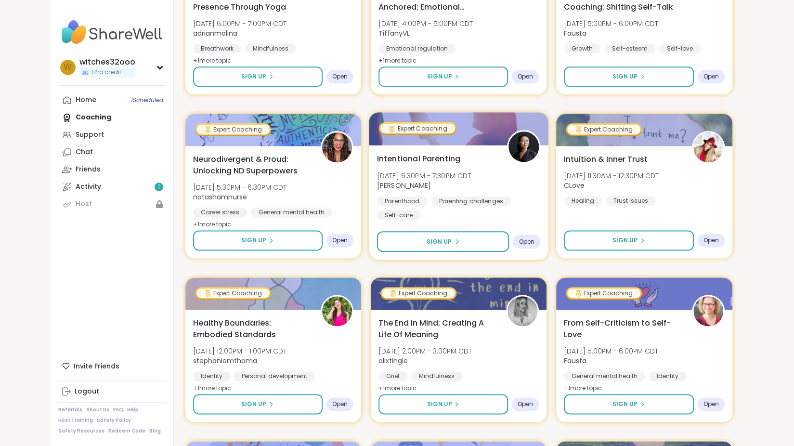
scroll to position [762, 0]
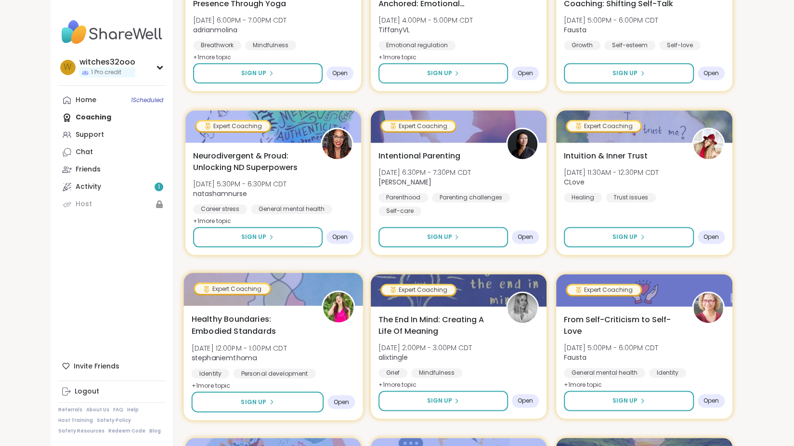
click at [243, 322] on span "Healthy Boundaries: Embodied Standards" at bounding box center [250, 325] width 119 height 24
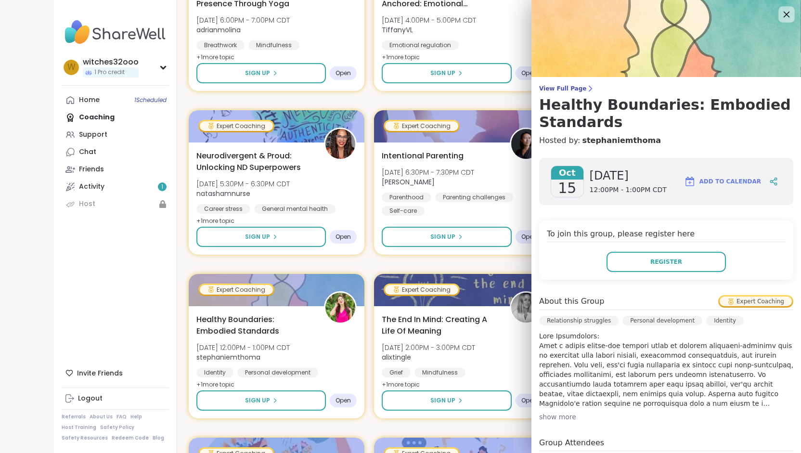
click at [784, 14] on icon at bounding box center [787, 15] width 6 height 6
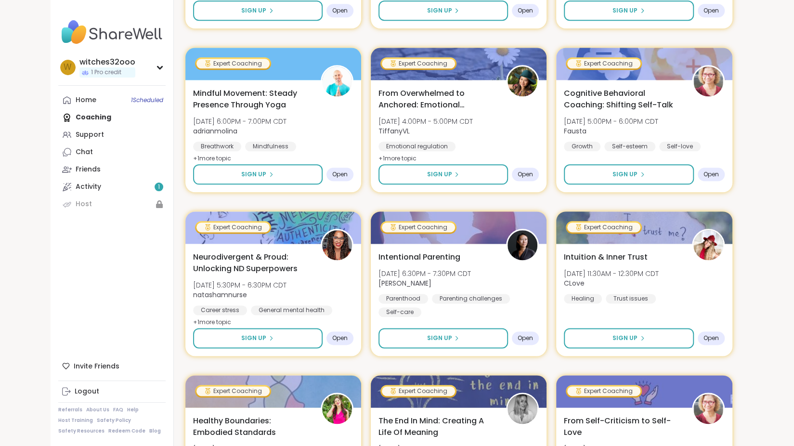
scroll to position [648, 0]
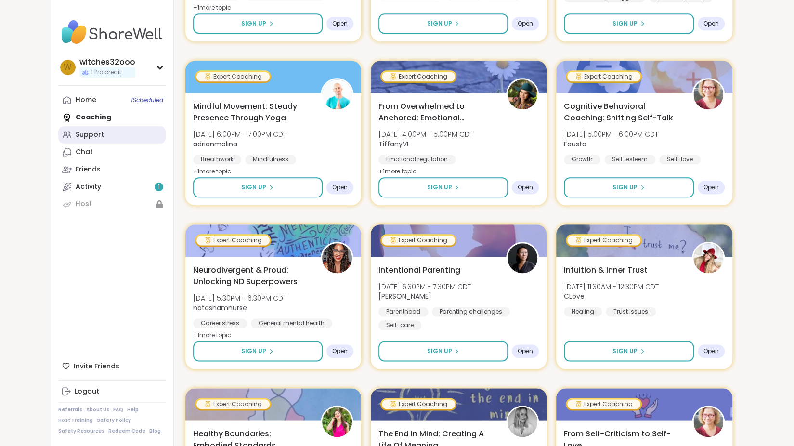
click at [84, 135] on div "Support" at bounding box center [90, 135] width 28 height 10
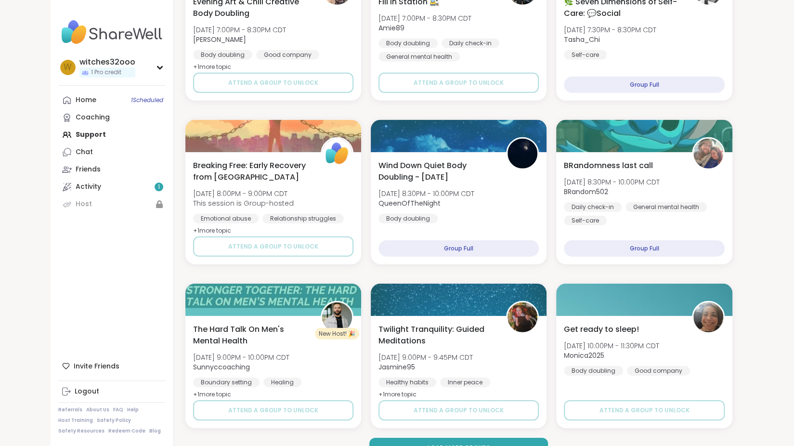
scroll to position [1738, 0]
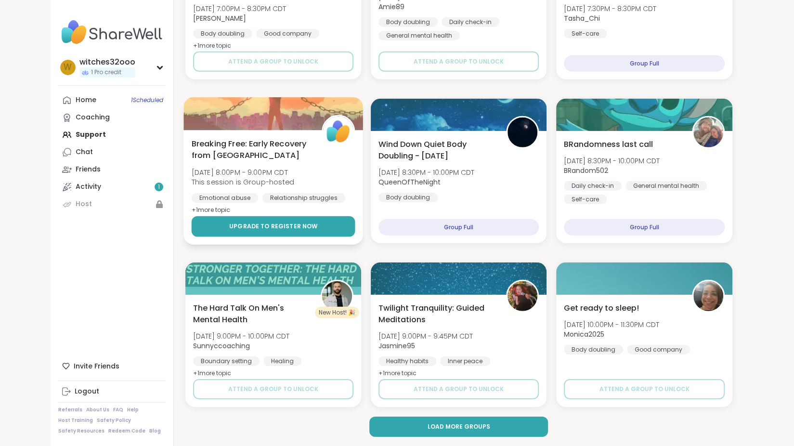
click at [261, 226] on span "Upgrade to register now" at bounding box center [273, 226] width 89 height 9
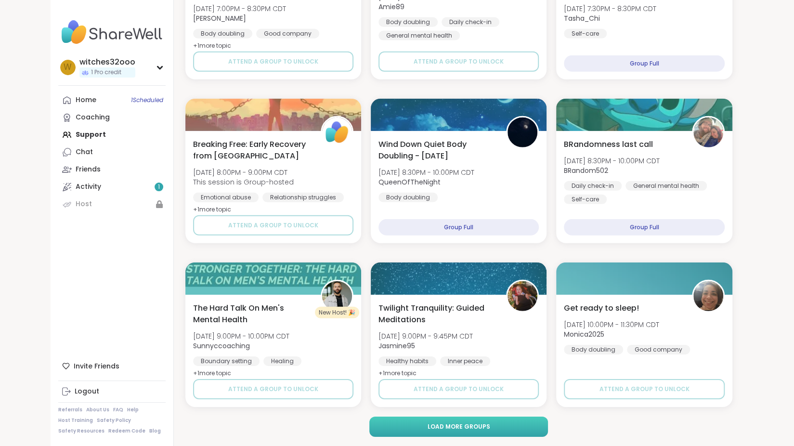
click at [482, 427] on span "Load more groups" at bounding box center [458, 426] width 63 height 9
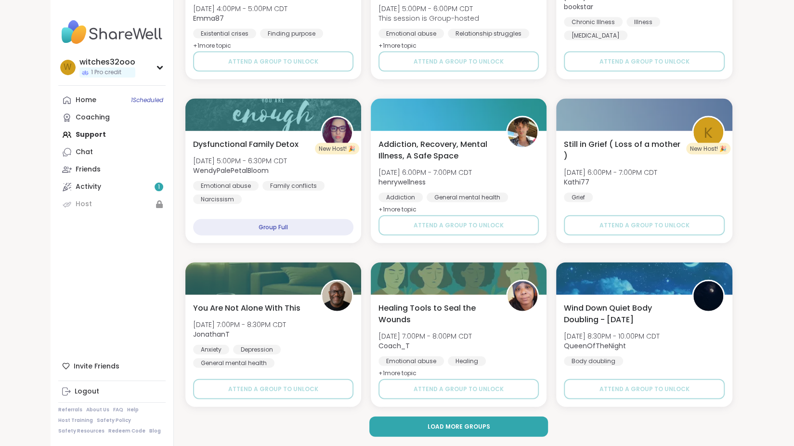
scroll to position [3703, 0]
click at [463, 435] on button "Load more groups" at bounding box center [458, 426] width 179 height 20
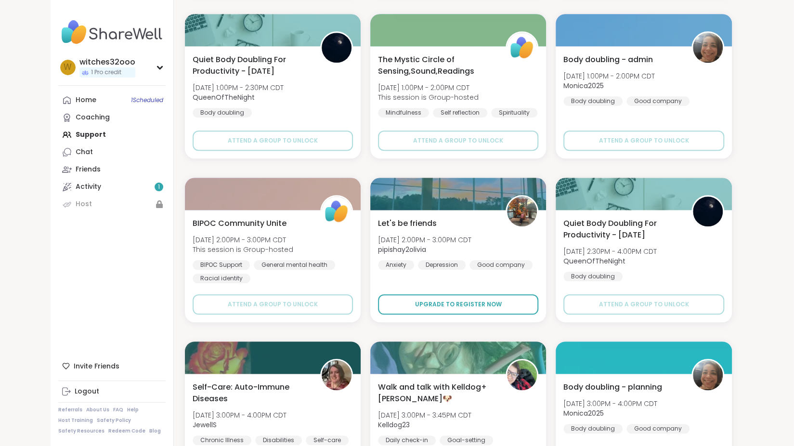
scroll to position [0, 0]
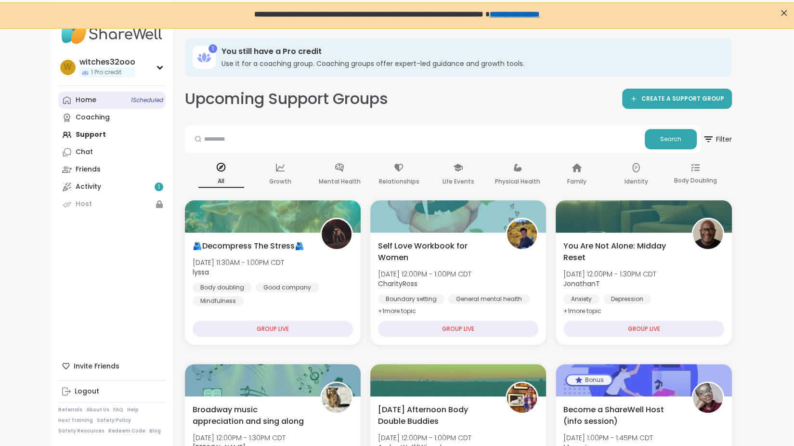
click at [81, 102] on div "Home 1 Scheduled" at bounding box center [86, 100] width 21 height 10
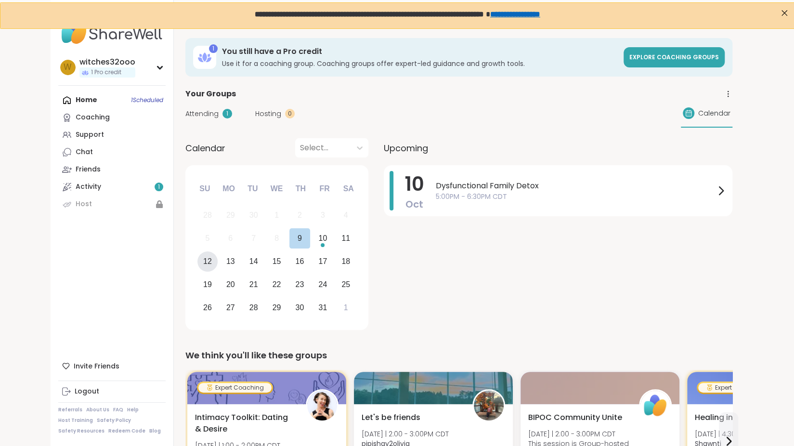
click at [208, 262] on div "12" at bounding box center [207, 261] width 9 height 13
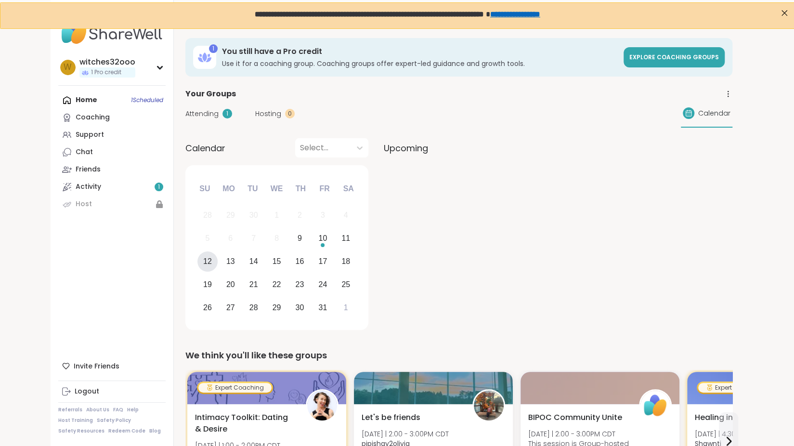
click at [208, 260] on div "12" at bounding box center [207, 261] width 9 height 13
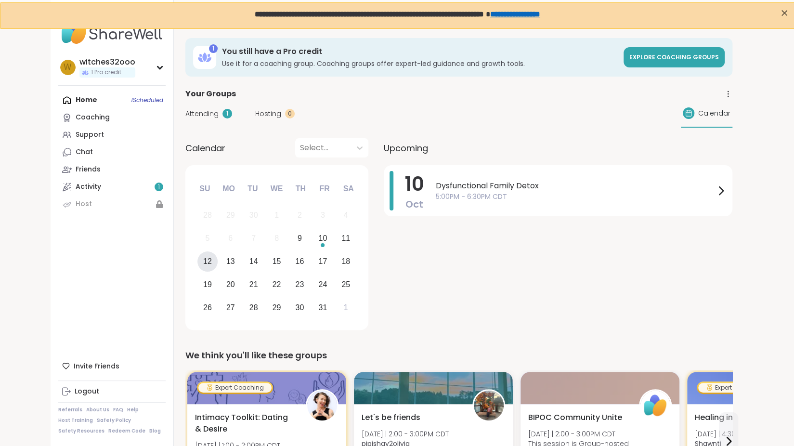
click at [208, 261] on div "12" at bounding box center [207, 261] width 9 height 13
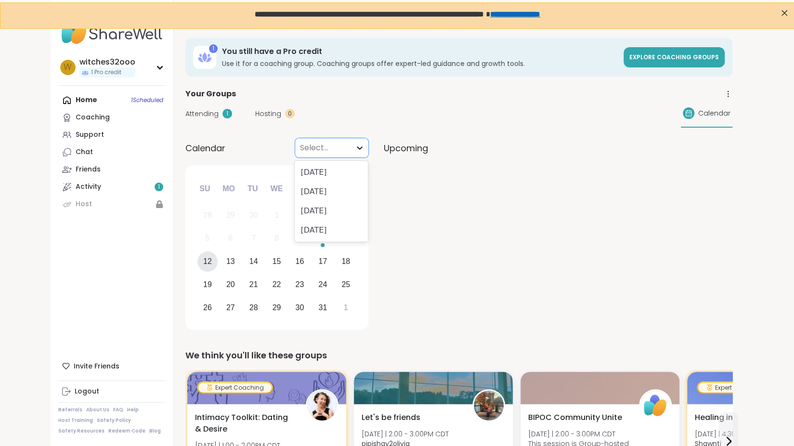
click at [360, 146] on icon at bounding box center [360, 148] width 10 height 10
click at [332, 174] on div "October 2025" at bounding box center [331, 172] width 73 height 19
click at [207, 260] on div "12" at bounding box center [207, 261] width 9 height 13
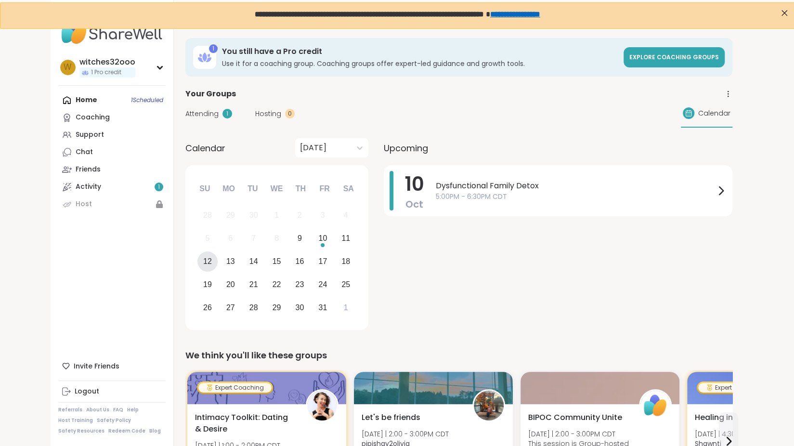
click at [209, 262] on div "12" at bounding box center [207, 261] width 9 height 13
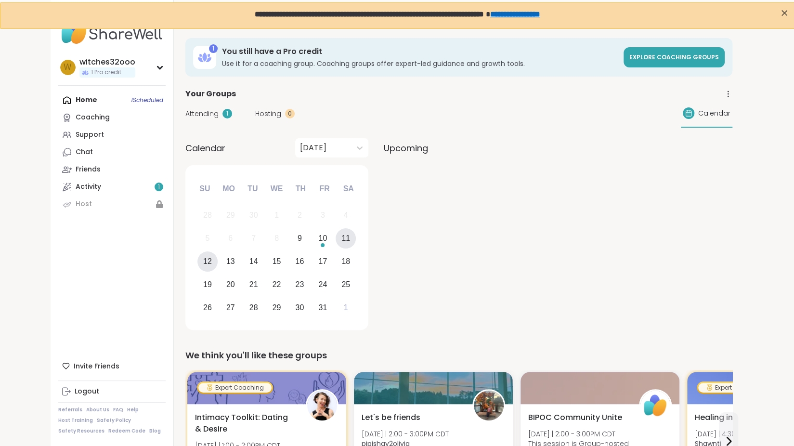
click at [347, 240] on div "11" at bounding box center [345, 238] width 9 height 13
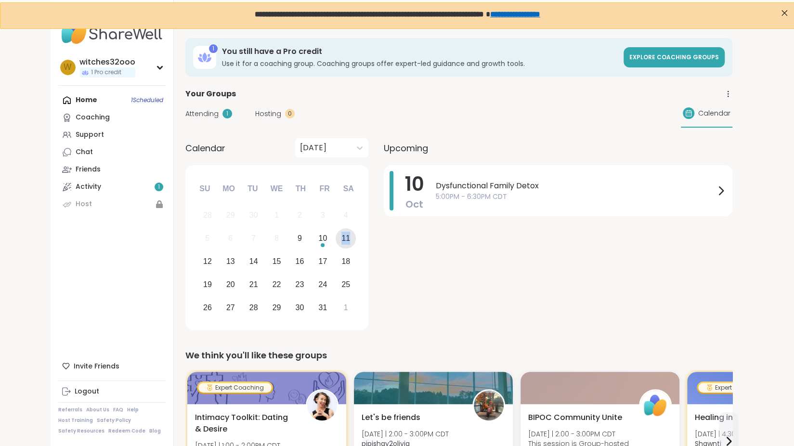
click at [347, 240] on div "11" at bounding box center [345, 238] width 9 height 13
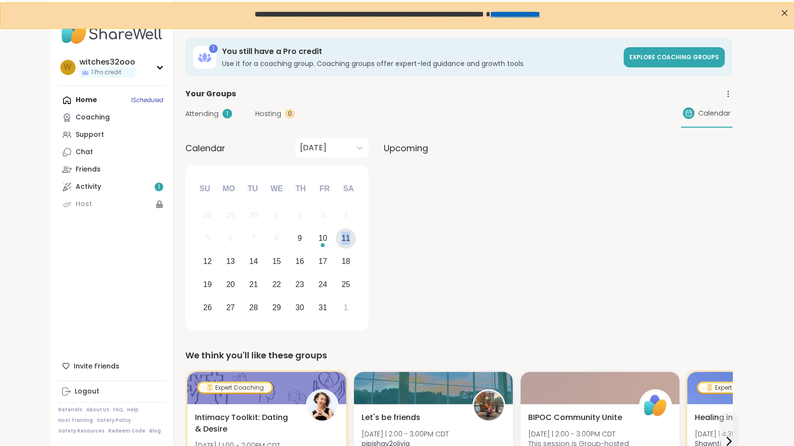
click at [347, 240] on div "11" at bounding box center [345, 238] width 9 height 13
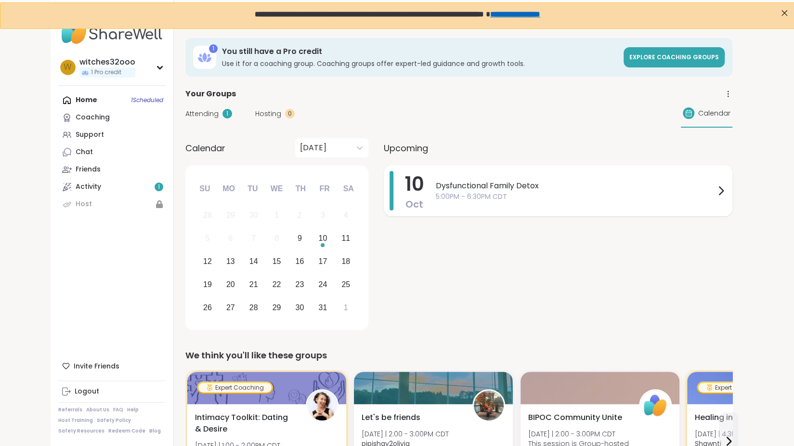
click at [720, 193] on icon at bounding box center [721, 191] width 4 height 8
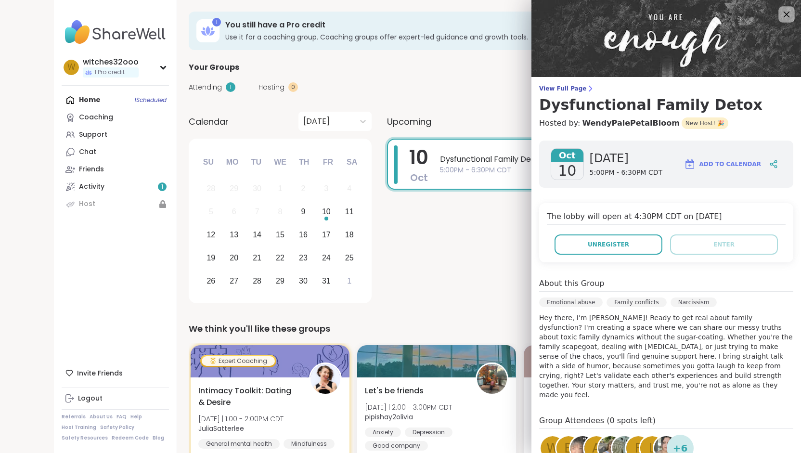
click at [780, 12] on icon at bounding box center [786, 14] width 12 height 12
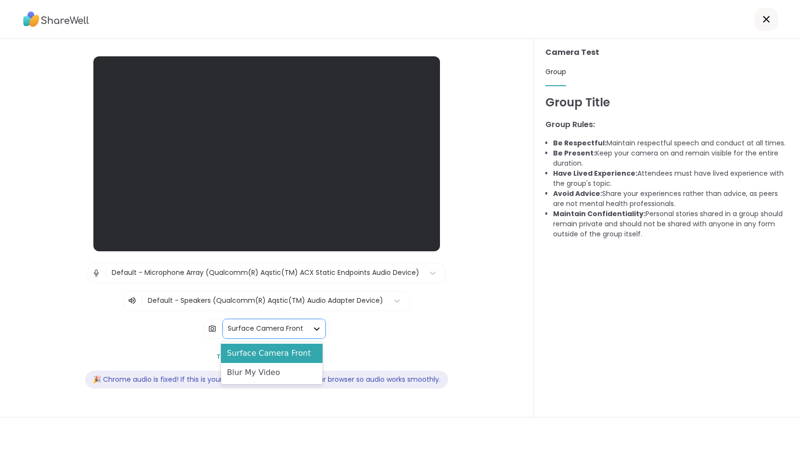
click at [314, 329] on icon at bounding box center [317, 328] width 6 height 3
click at [301, 350] on div "Surface Camera Front" at bounding box center [271, 353] width 101 height 19
click at [552, 72] on span "Group" at bounding box center [555, 72] width 21 height 10
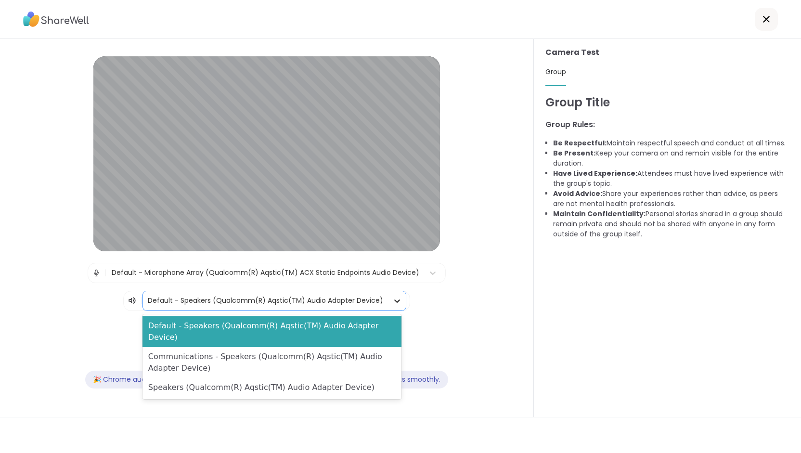
click at [392, 299] on icon at bounding box center [397, 301] width 10 height 10
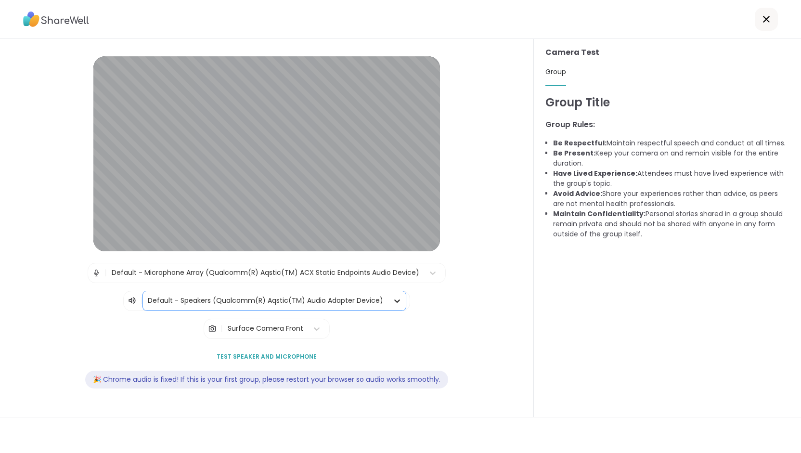
click at [392, 299] on icon at bounding box center [397, 301] width 10 height 10
